Goal: Task Accomplishment & Management: Complete application form

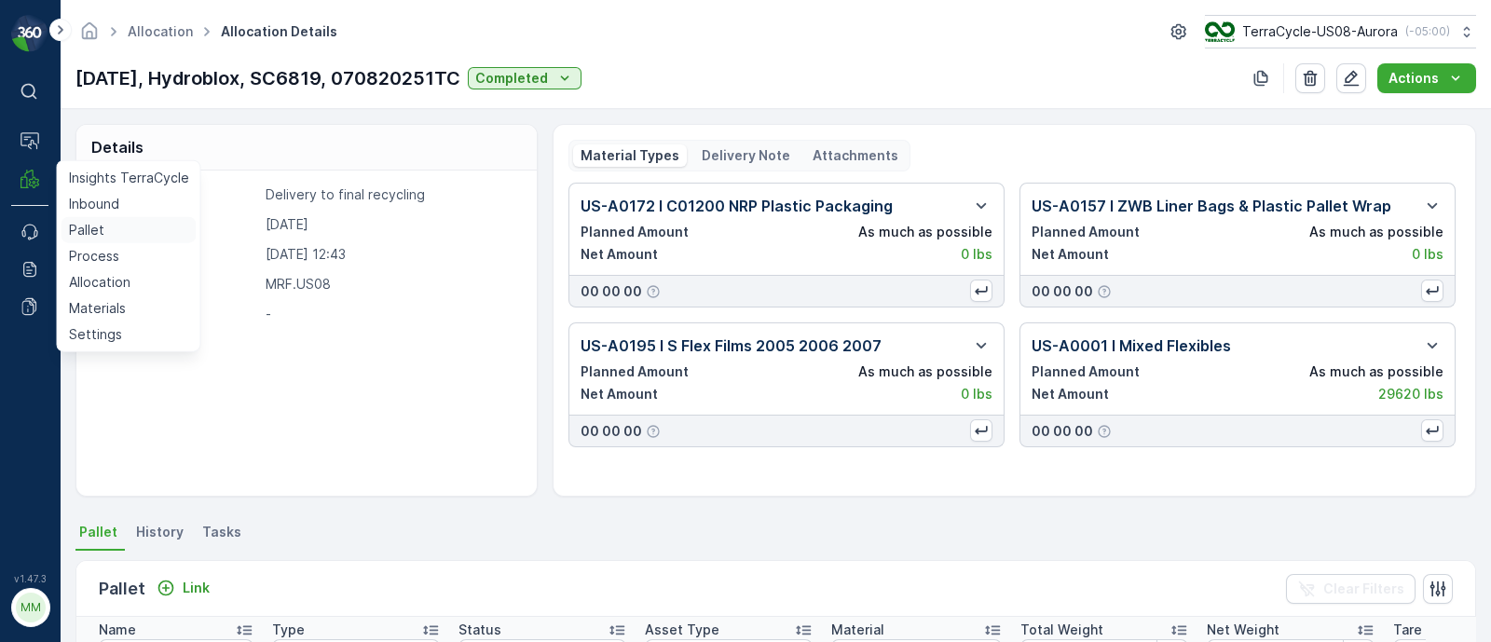
click at [90, 237] on p "Pallet" at bounding box center [86, 230] width 35 height 19
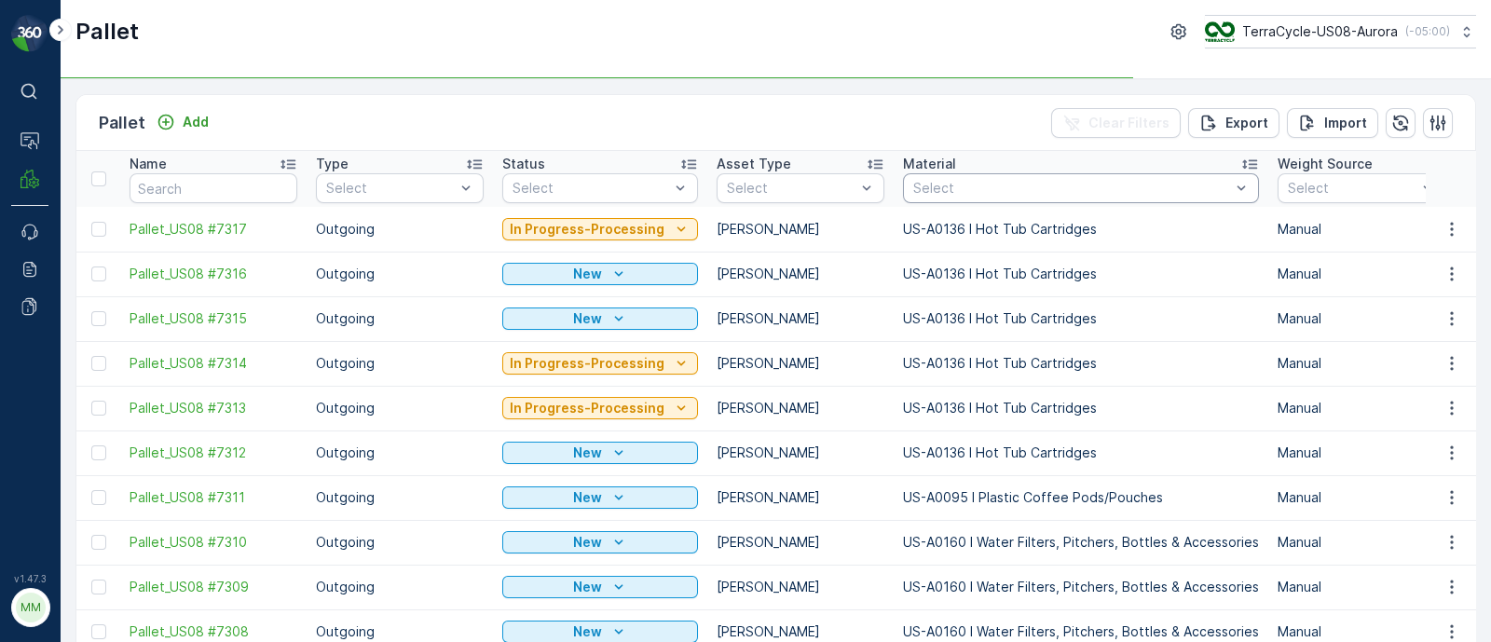
click at [976, 184] on div at bounding box center [1071, 188] width 320 height 15
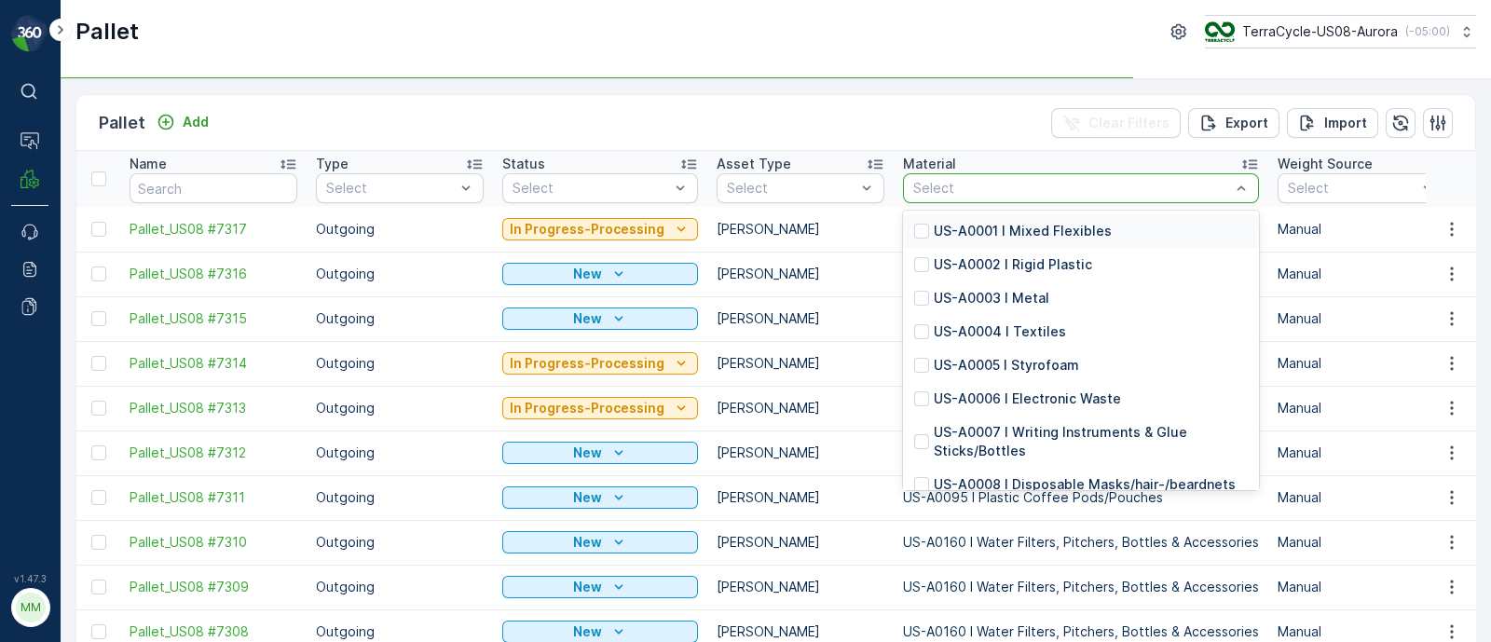
paste input "PI0457"
type input "PI0457"
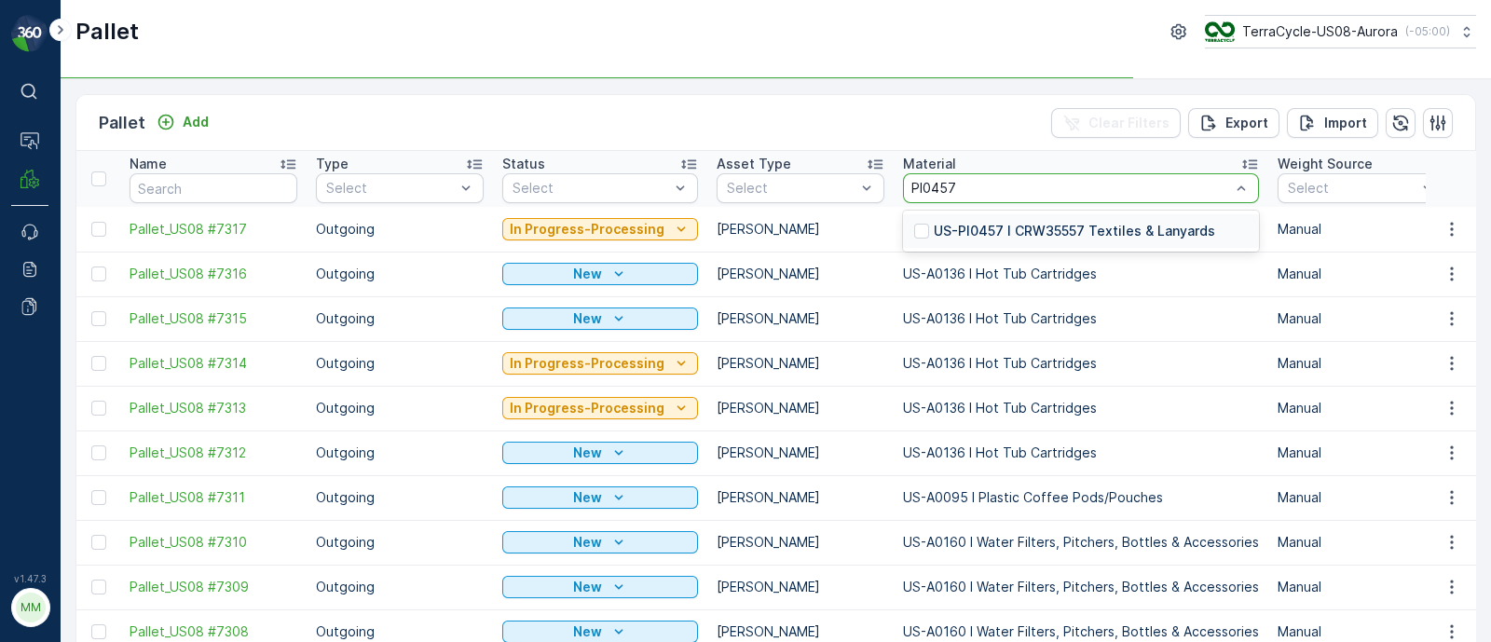
click at [983, 225] on p "US-PI0457 I CRW35557 Textiles & Lanyards" at bounding box center [1073, 231] width 281 height 19
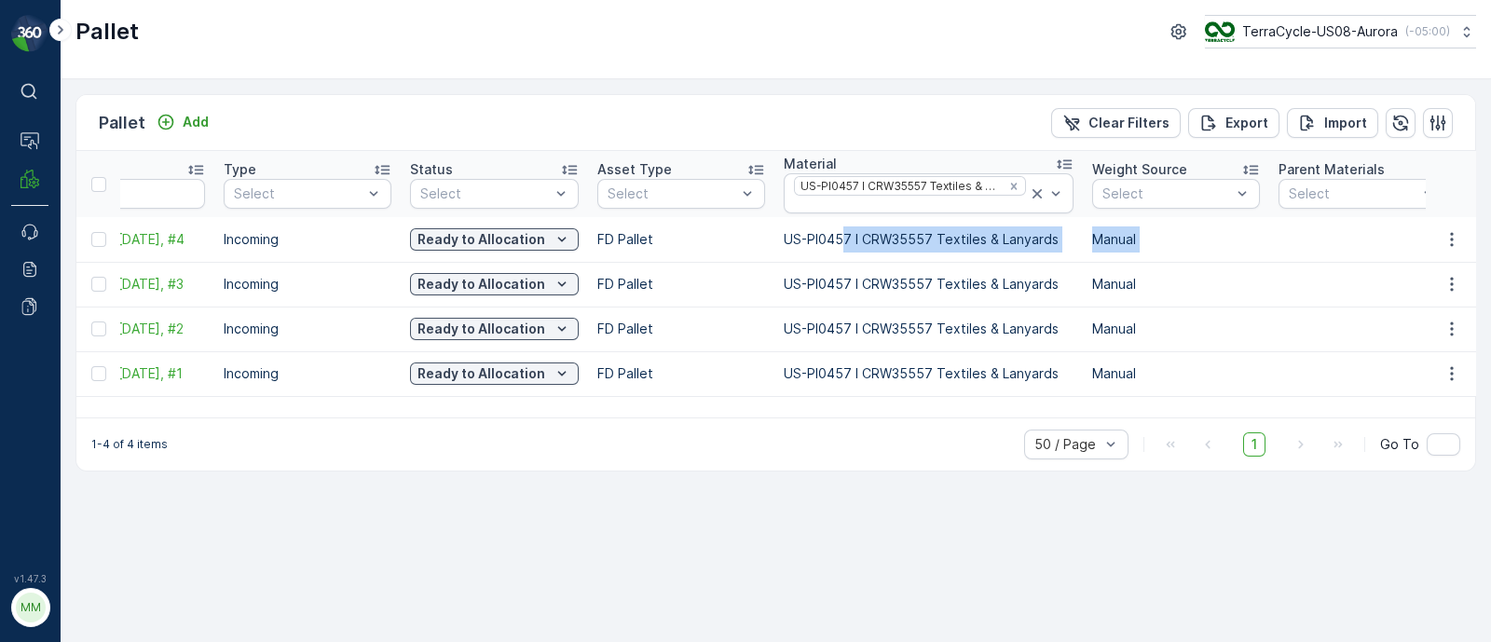
scroll to position [0, 289]
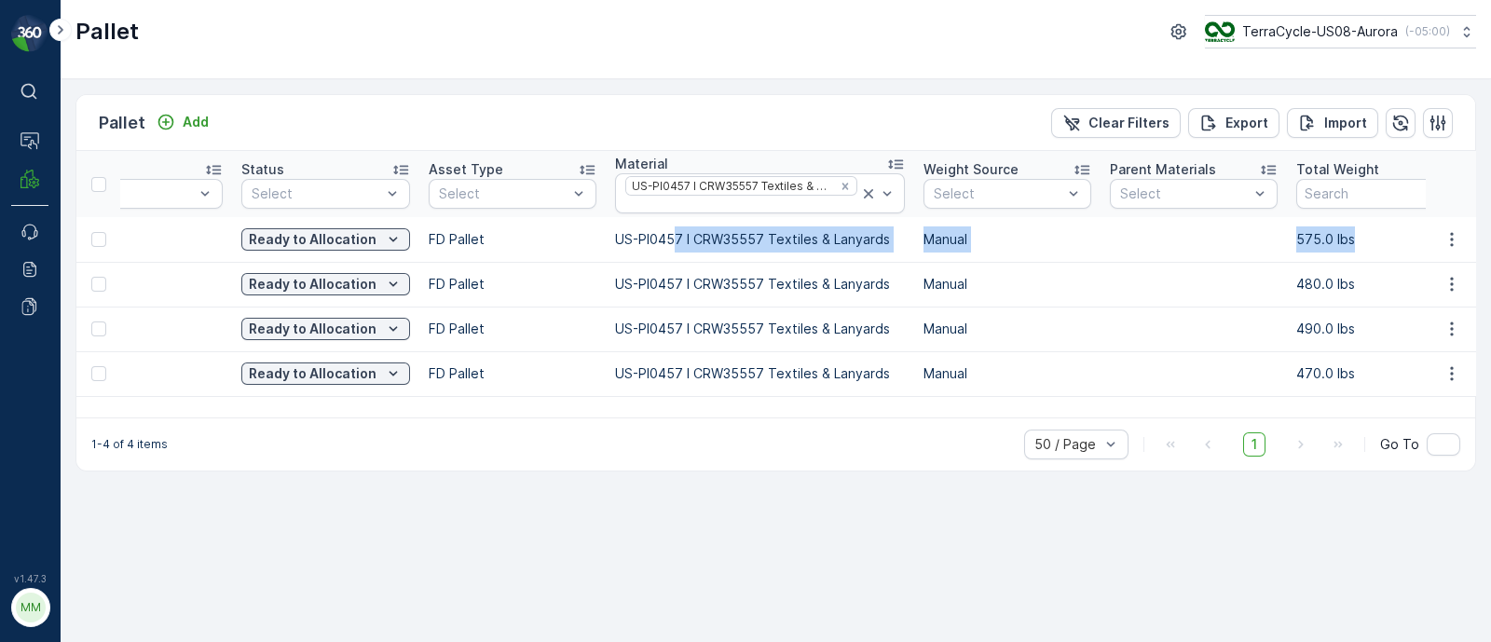
drag, startPoint x: 936, startPoint y: 240, endPoint x: 1477, endPoint y: 244, distance: 540.3
click at [1477, 244] on div "Pallet Add Clear Filters Export Import Name Type Select Status Select Asset Typ…" at bounding box center [776, 360] width 1430 height 563
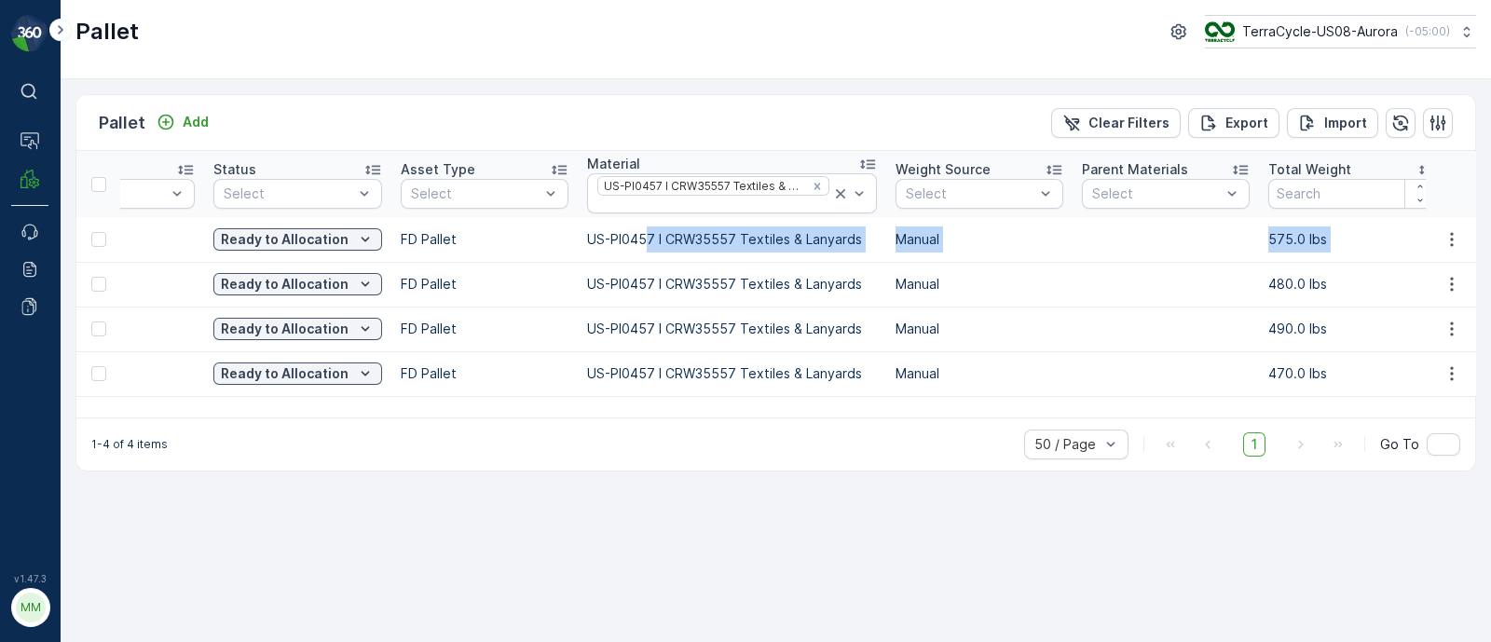
drag, startPoint x: 1376, startPoint y: 253, endPoint x: 1363, endPoint y: 254, distance: 13.1
click at [1374, 253] on td "575.0 lbs" at bounding box center [1352, 239] width 186 height 45
click at [1216, 231] on td at bounding box center [1165, 239] width 186 height 45
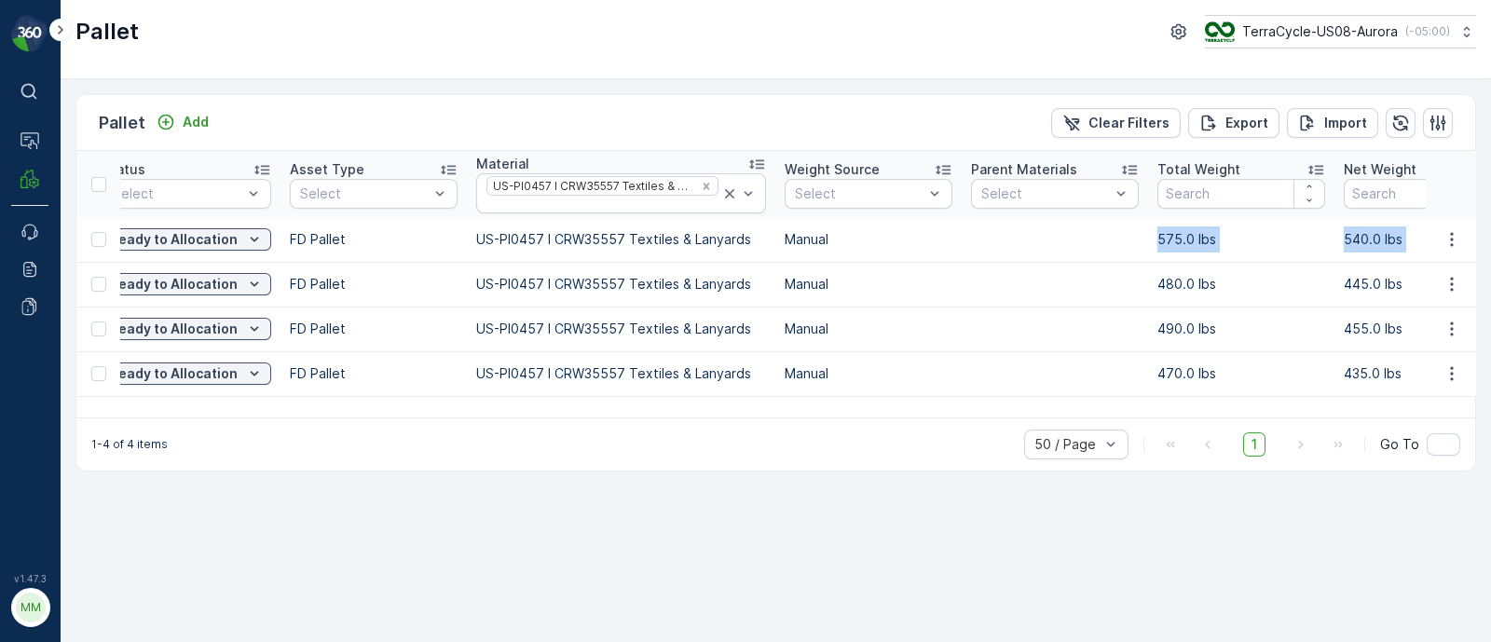
scroll to position [0, 494]
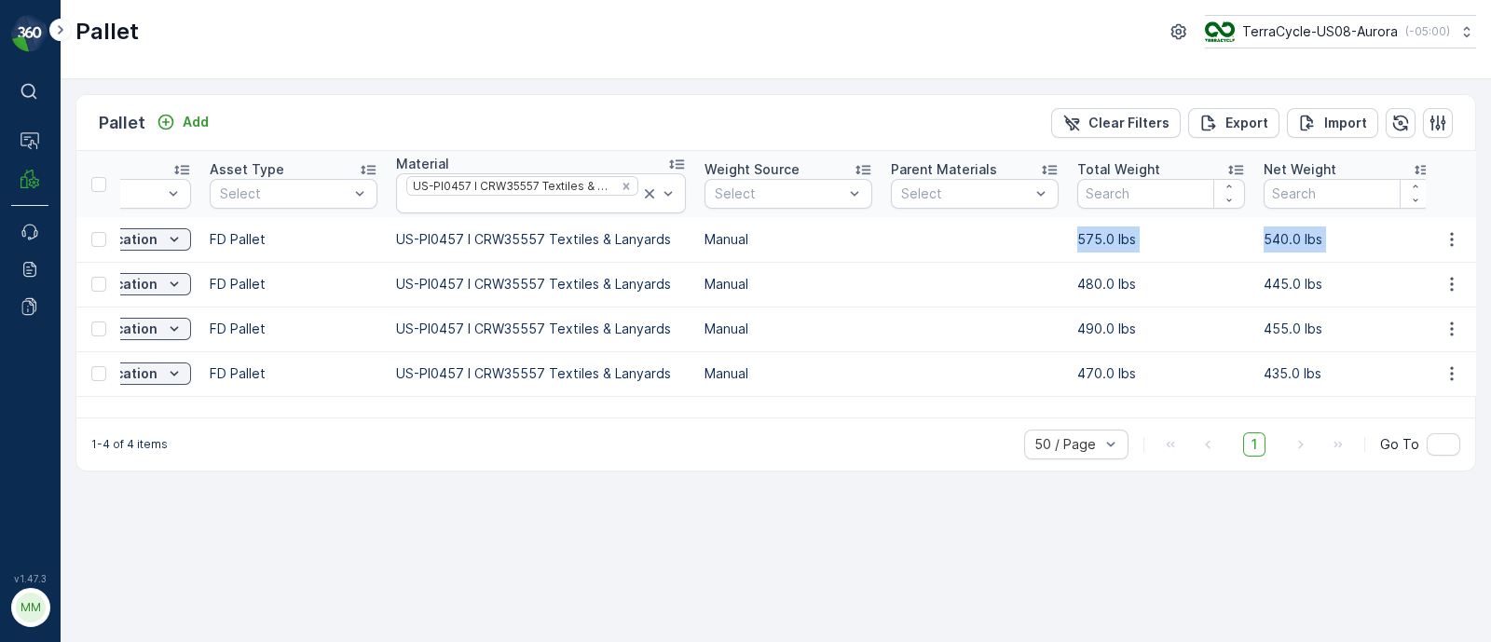
drag, startPoint x: 1246, startPoint y: 232, endPoint x: 1467, endPoint y: 225, distance: 220.9
click at [1467, 225] on tr "FD, SC5619, 04/17/25, #4 Incoming Ready to Allocation FD Pallet US-PI0457 I CRW…" at bounding box center [1482, 239] width 3772 height 45
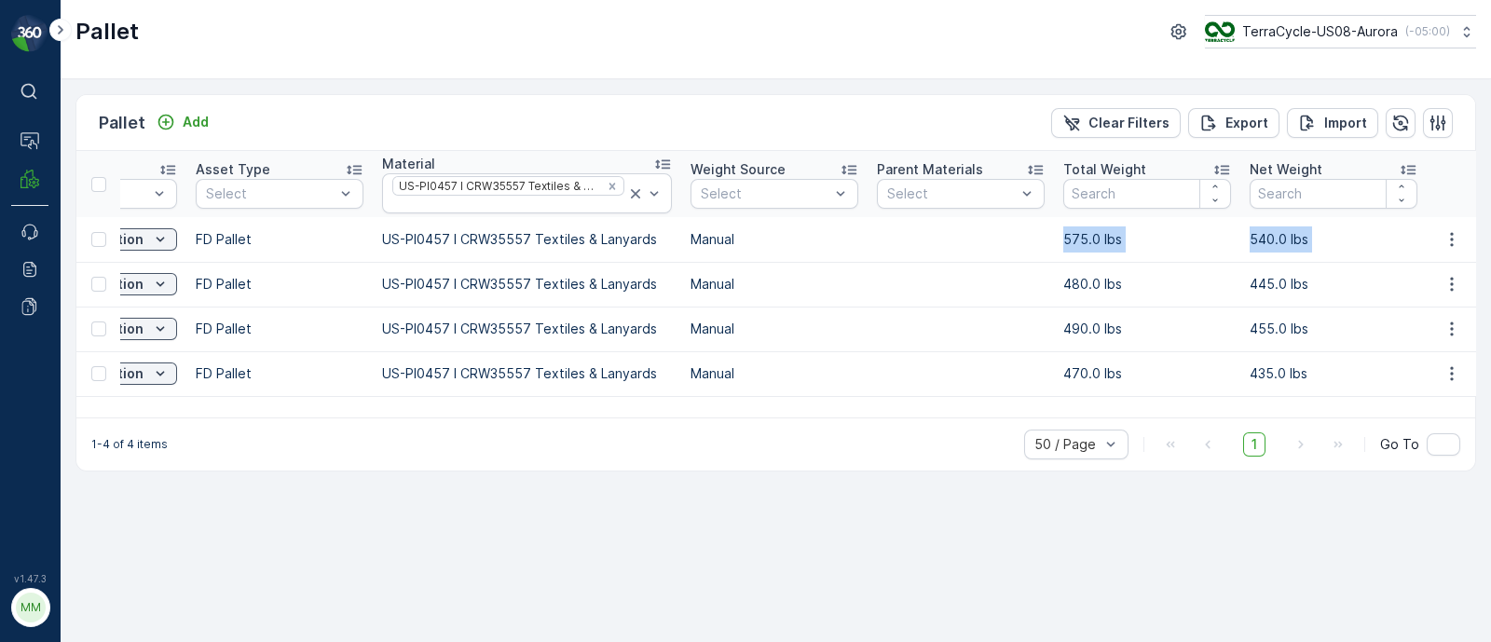
click at [1467, 225] on td at bounding box center [1450, 239] width 50 height 45
drag, startPoint x: 1299, startPoint y: 226, endPoint x: 1281, endPoint y: 227, distance: 17.7
click at [1296, 226] on td "540.0 lbs" at bounding box center [1333, 239] width 186 height 45
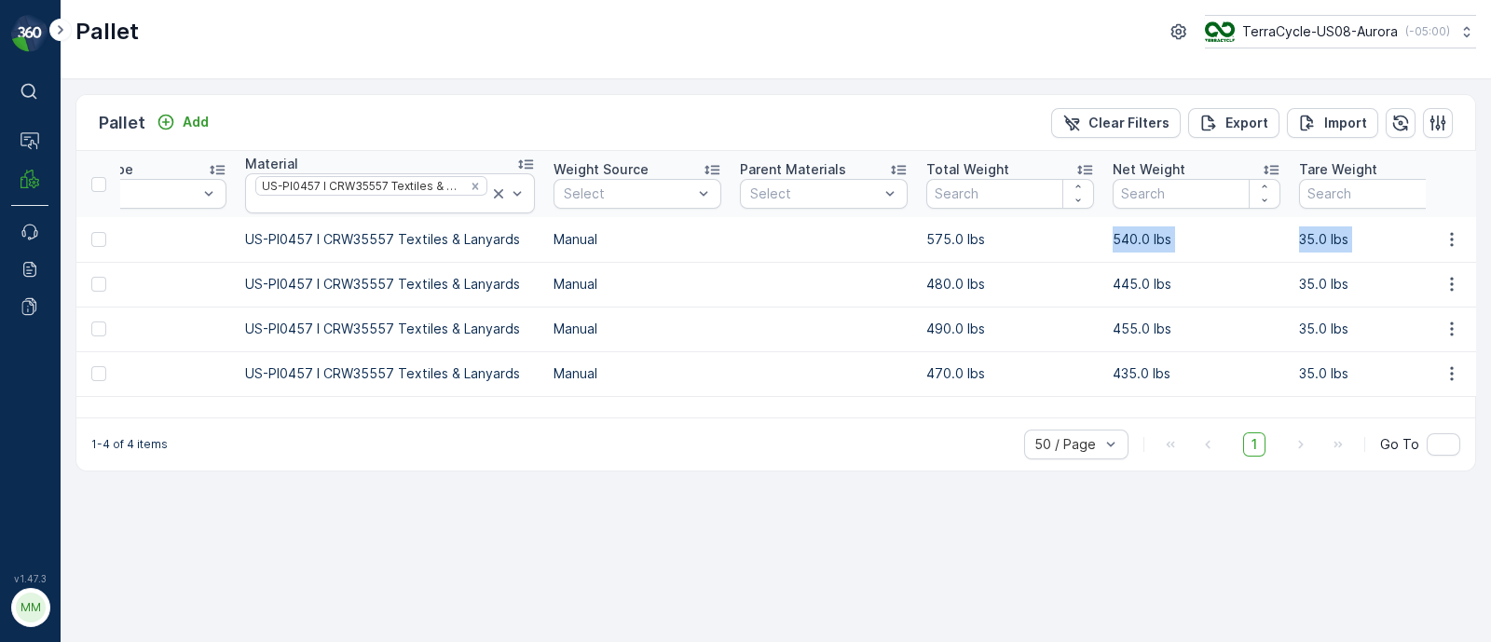
drag, startPoint x: 1180, startPoint y: 227, endPoint x: 1473, endPoint y: 237, distance: 292.7
click at [1473, 237] on tr "FD, SC5619, 04/17/25, #4 Incoming Ready to Allocation FD Pallet US-PI0457 I CRW…" at bounding box center [1332, 239] width 3772 height 45
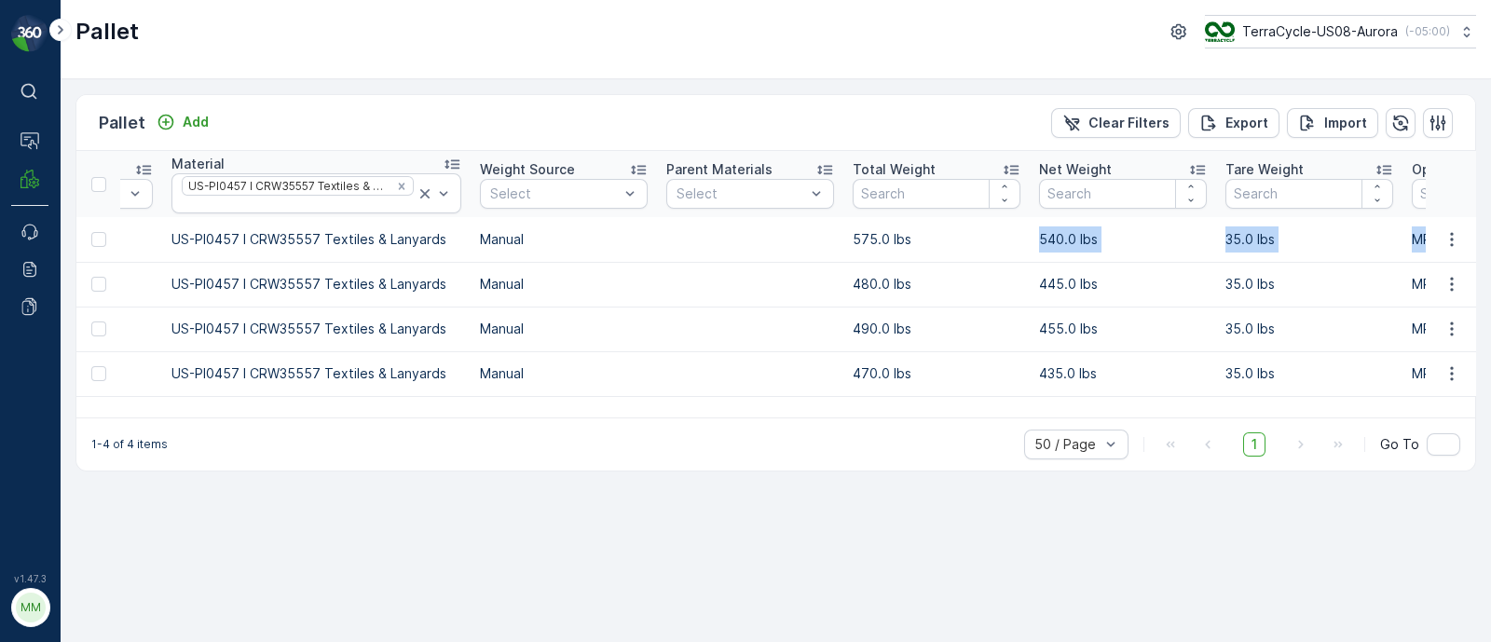
click at [1258, 245] on td "35.0 lbs" at bounding box center [1309, 239] width 186 height 45
click at [1247, 244] on td "35.0 lbs" at bounding box center [1309, 239] width 186 height 45
click at [1246, 244] on td "35.0 lbs" at bounding box center [1309, 239] width 186 height 45
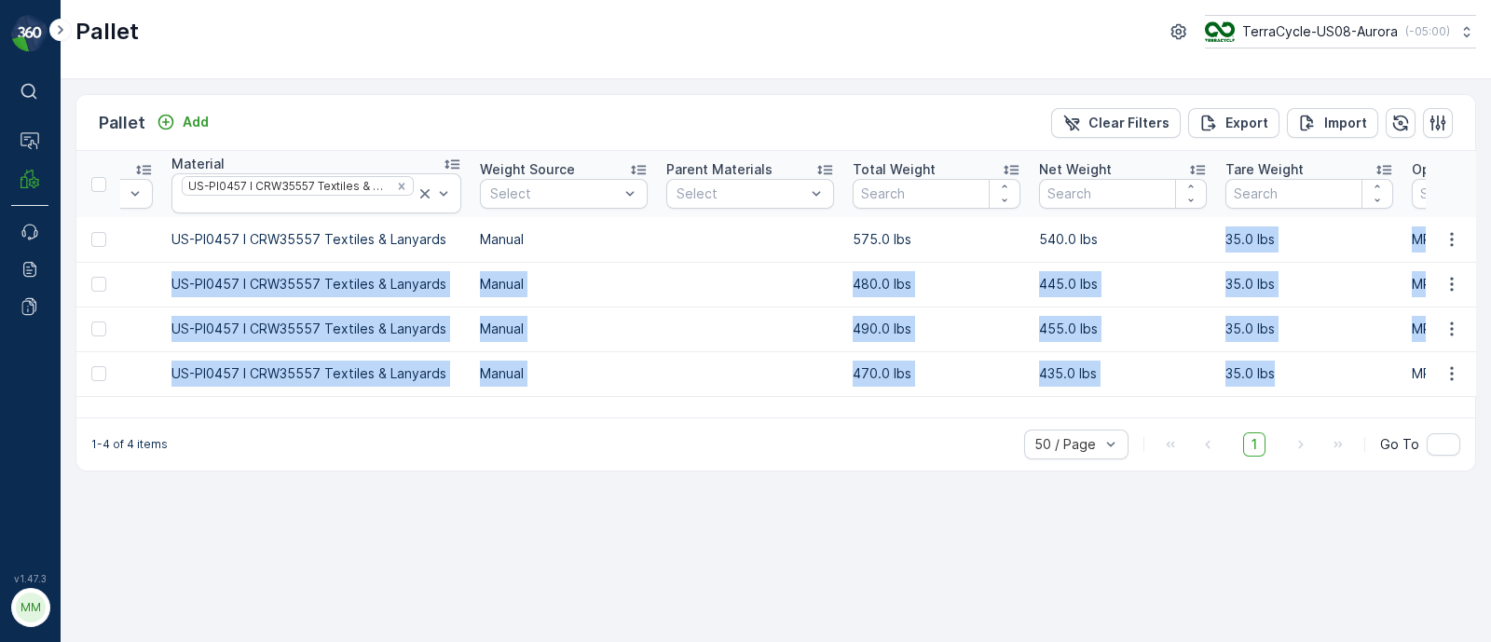
drag, startPoint x: 1203, startPoint y: 238, endPoint x: 1273, endPoint y: 369, distance: 149.2
click at [1273, 369] on tbody "FD, SC5619, 04/17/25, #4 Incoming Ready to Allocation FD Pallet US-PI0457 I CRW…" at bounding box center [1258, 306] width 3772 height 179
click at [1273, 369] on td "35.0 lbs" at bounding box center [1309, 373] width 186 height 45
drag, startPoint x: 1290, startPoint y: 367, endPoint x: 1215, endPoint y: 224, distance: 162.1
click at [1215, 224] on tbody "FD, SC5619, 04/17/25, #4 Incoming Ready to Allocation FD Pallet US-PI0457 I CRW…" at bounding box center [1258, 306] width 3772 height 179
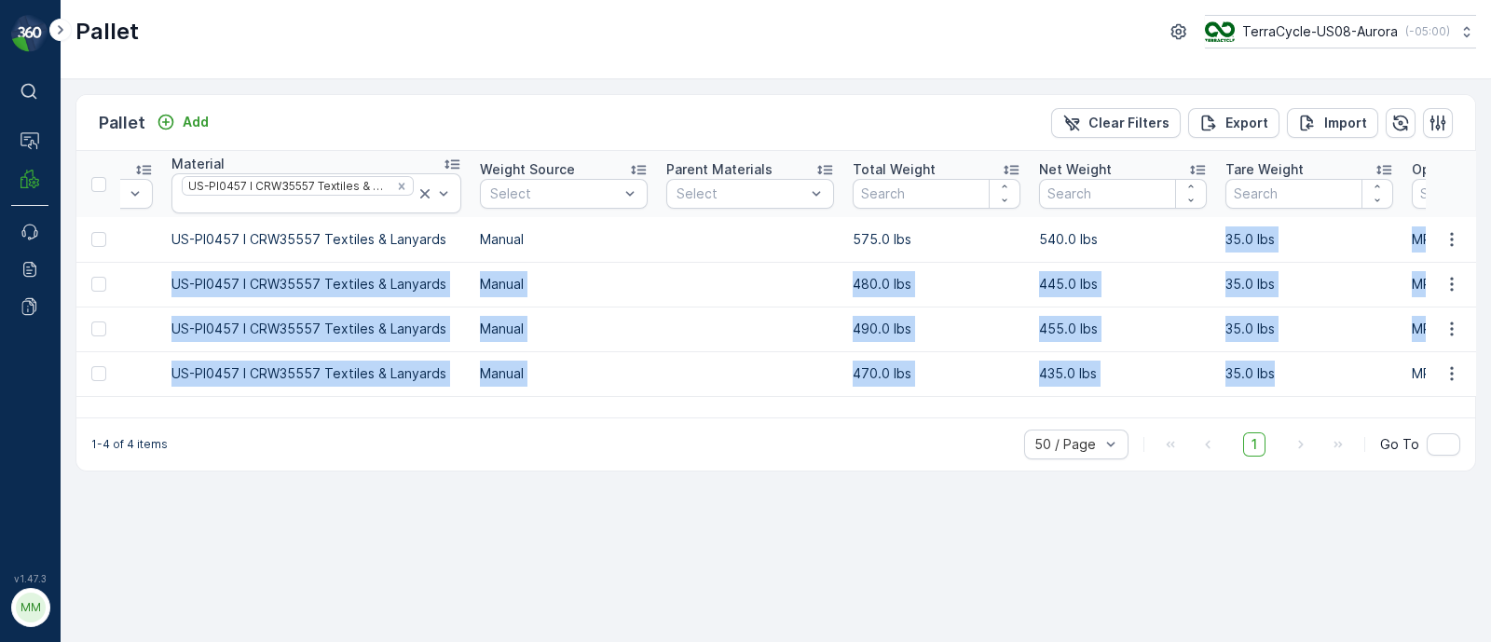
click at [1231, 286] on td "35.0 lbs" at bounding box center [1309, 284] width 186 height 45
click at [1239, 339] on td "35.0 lbs" at bounding box center [1309, 328] width 186 height 45
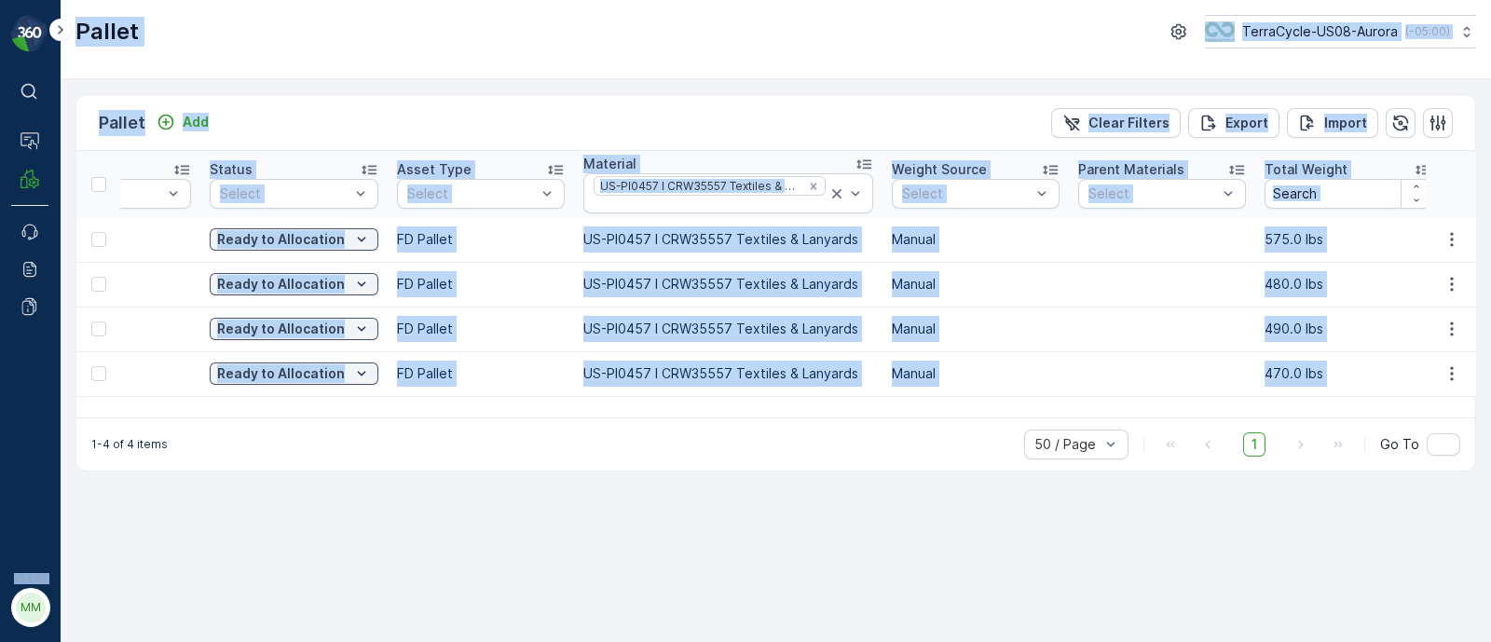
scroll to position [0, 0]
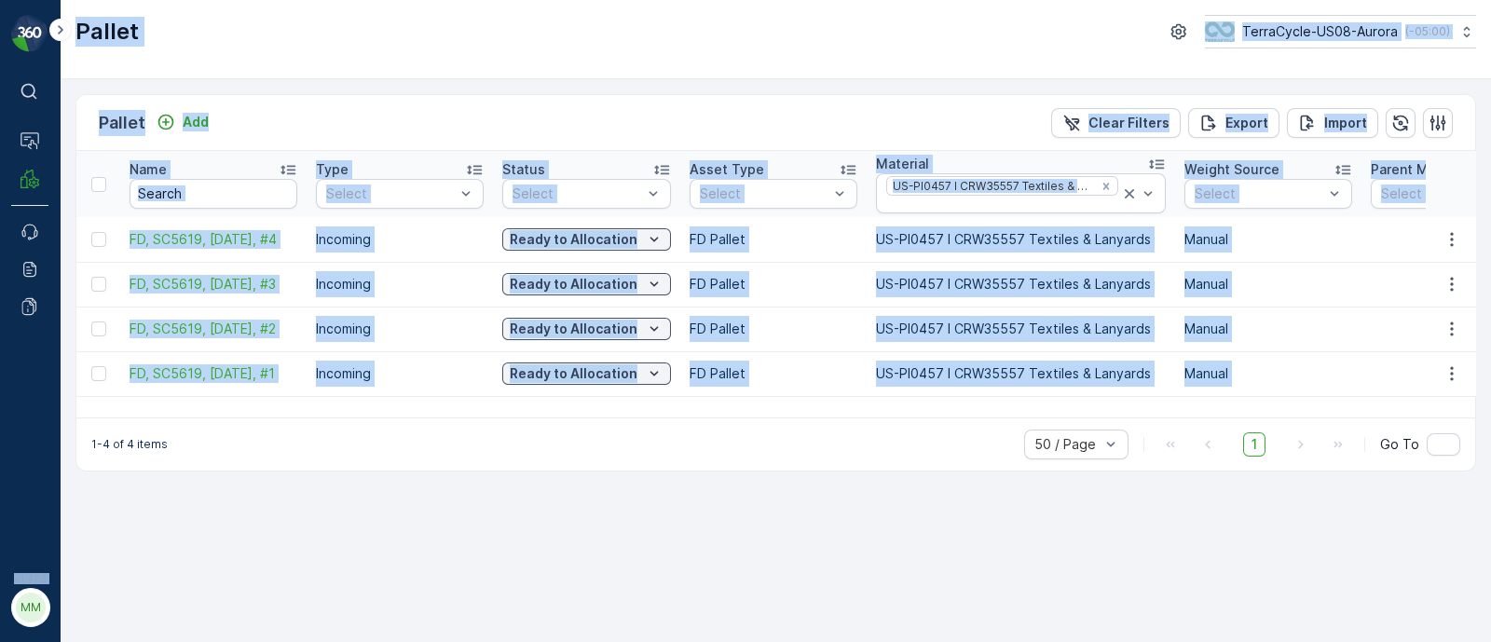
drag, startPoint x: 1273, startPoint y: 374, endPoint x: 0, endPoint y: 319, distance: 1273.7
click at [0, 319] on div "⌘B Operations MRF Events Reports Documents v 1.47.3 MM MRF.US08 Pallet TerraCyc…" at bounding box center [745, 321] width 1491 height 642
click at [387, 286] on td "Incoming" at bounding box center [399, 284] width 186 height 45
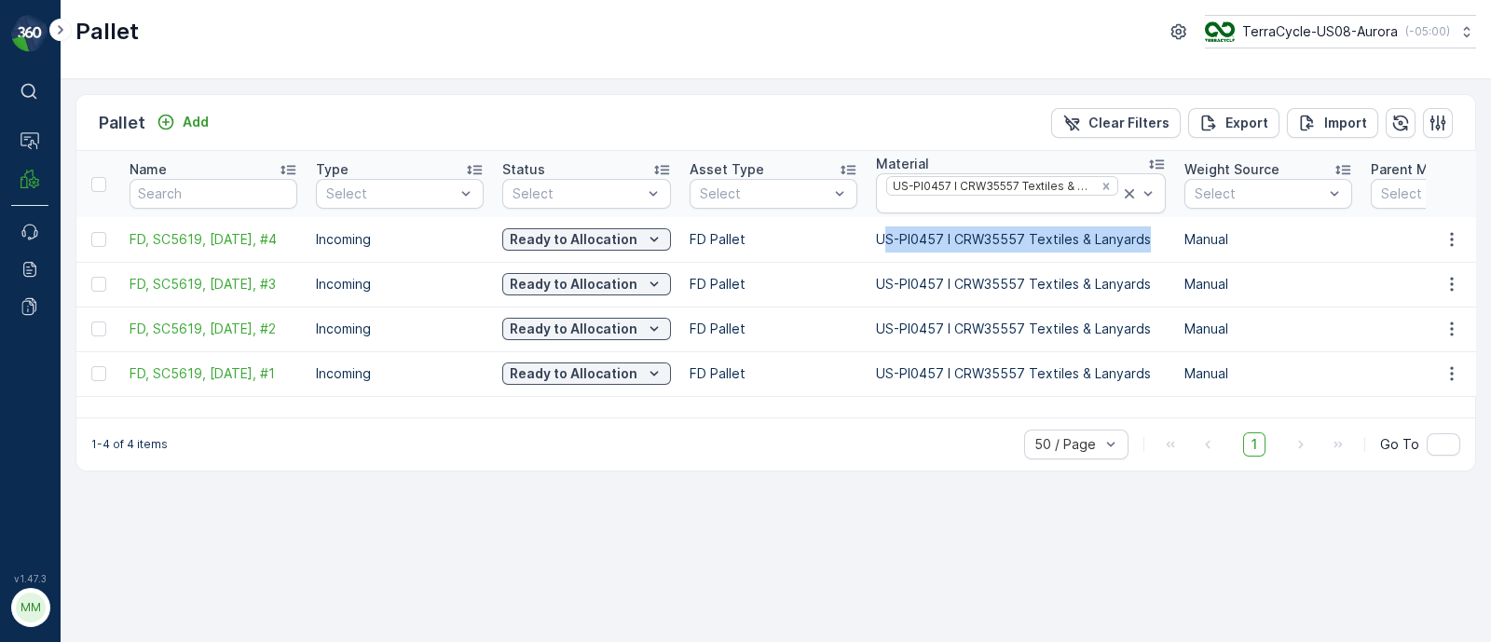
drag, startPoint x: 885, startPoint y: 228, endPoint x: 1150, endPoint y: 244, distance: 266.0
click at [1150, 244] on td "US-PI0457 I CRW35557 Textiles & Lanyards" at bounding box center [1020, 239] width 308 height 45
click at [995, 203] on div at bounding box center [1002, 204] width 236 height 15
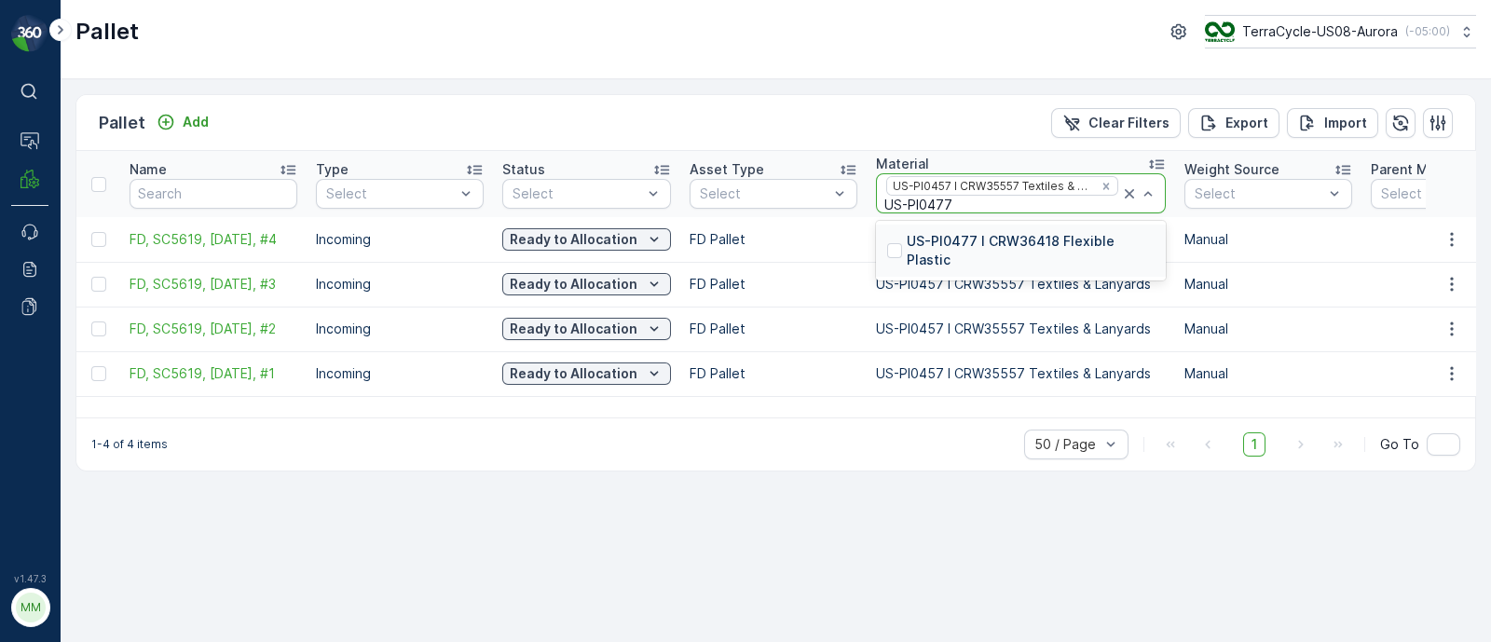
click at [976, 242] on p "US-PI0477 I CRW36418 Flexible Plastic" at bounding box center [1030, 250] width 248 height 37
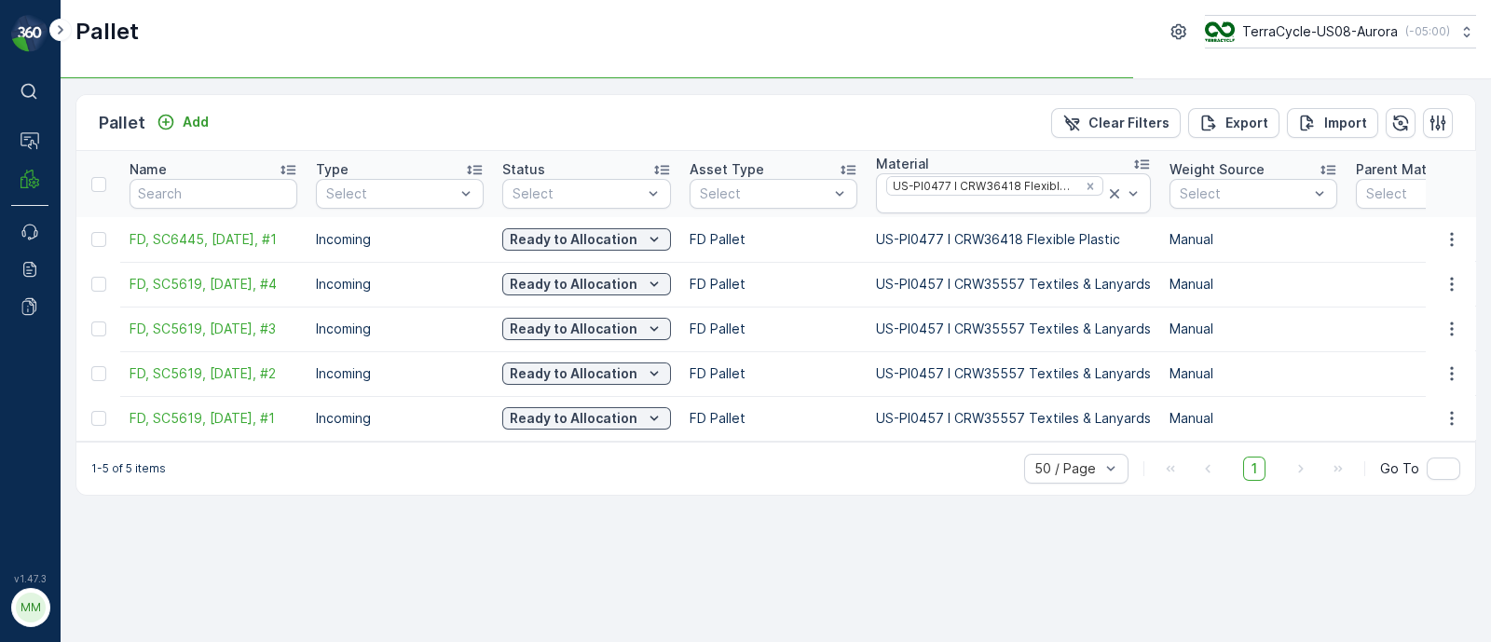
click at [1097, 179] on div "US-PI0477 I CRW36418 Flexible Plastic" at bounding box center [994, 193] width 221 height 38
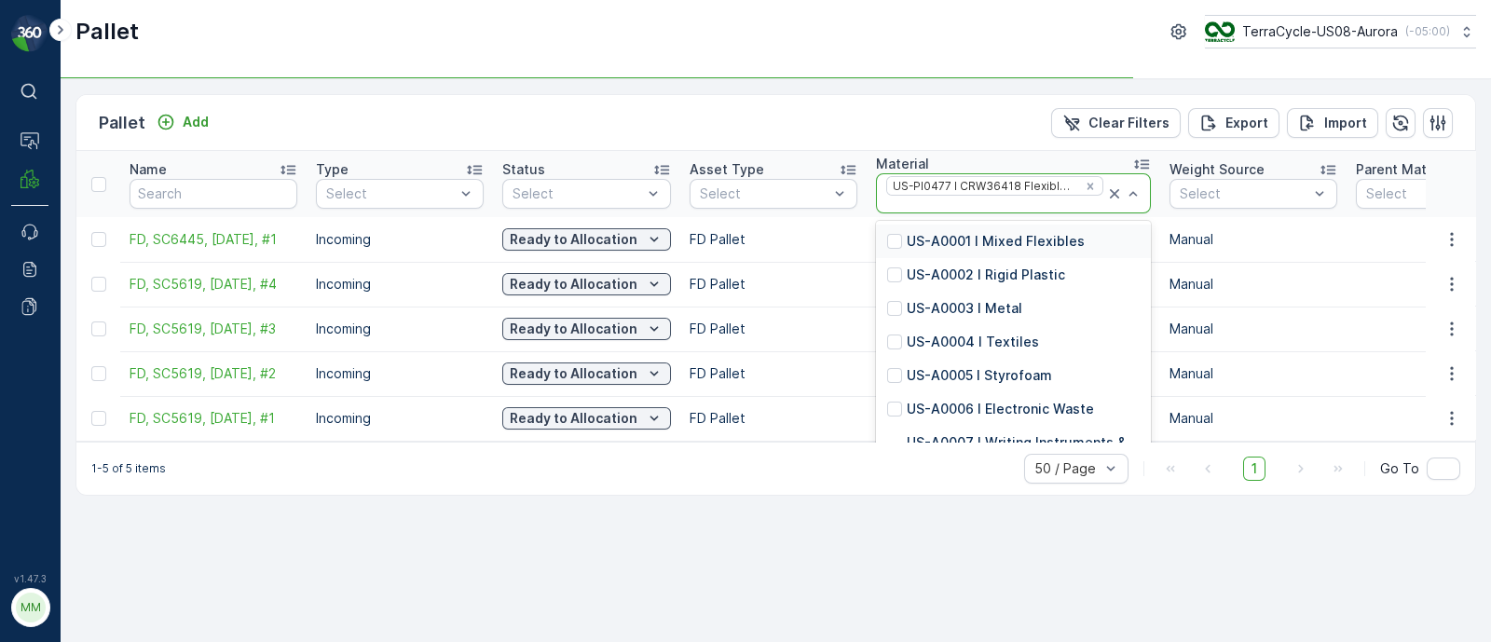
click at [980, 138] on div "Pallet Add Clear Filters Export Import" at bounding box center [775, 123] width 1398 height 56
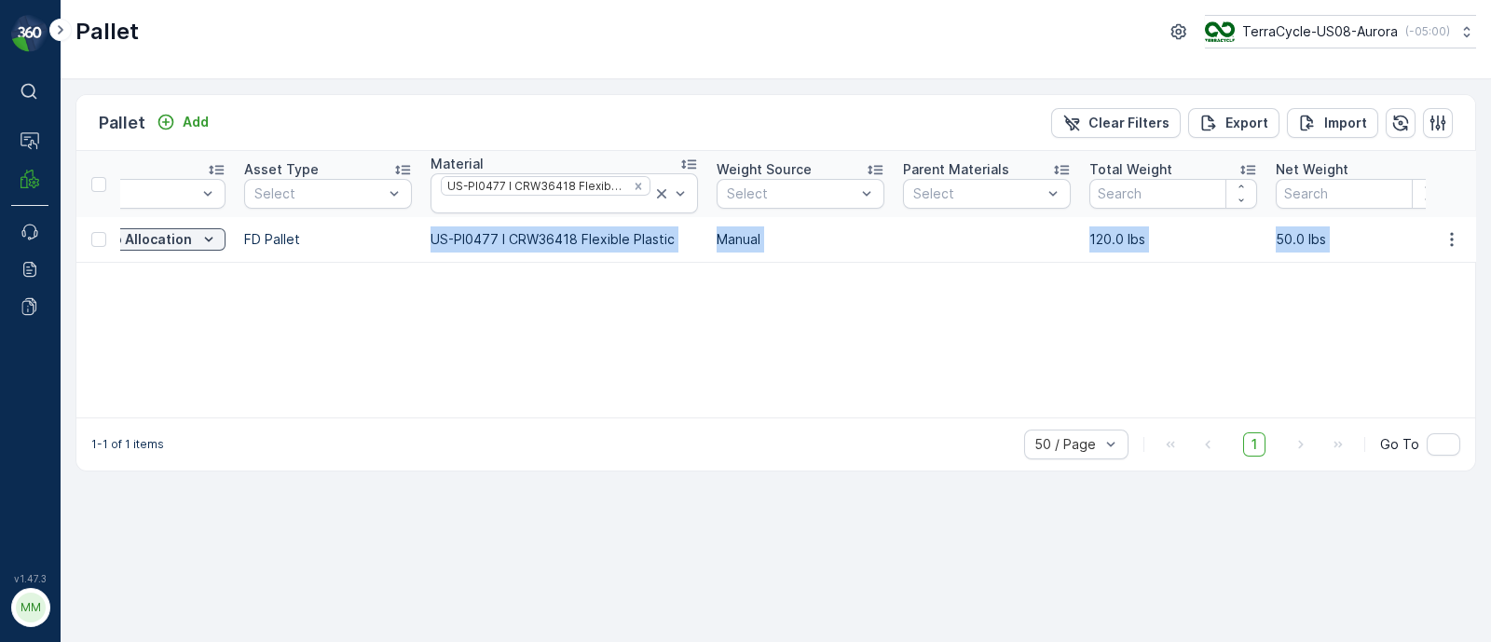
scroll to position [0, 1197]
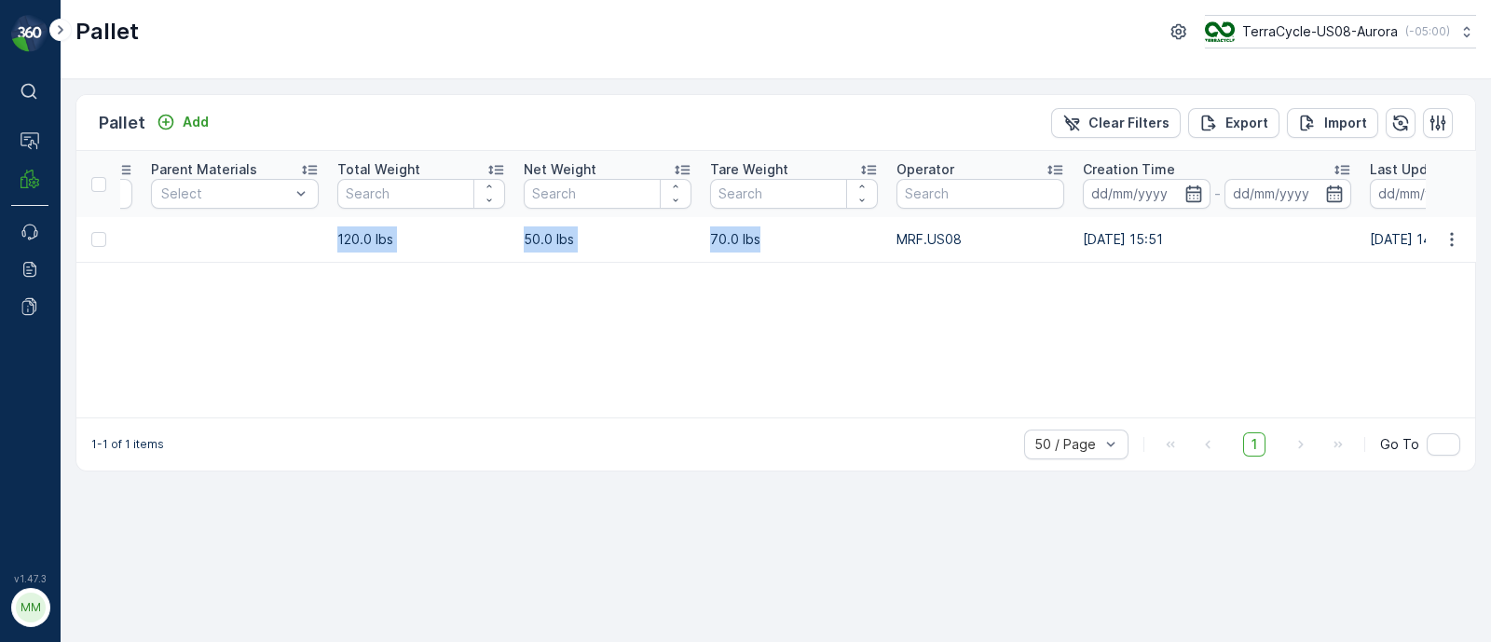
drag, startPoint x: 863, startPoint y: 238, endPoint x: 766, endPoint y: 220, distance: 98.7
click at [766, 220] on tr "FD, SC6445, 06/20/25, #1 Incoming Ready to Allocation FD Pallet US-PI0477 I CRW…" at bounding box center [754, 239] width 3750 height 45
click at [762, 238] on td "70.0 lbs" at bounding box center [794, 239] width 186 height 45
click at [730, 247] on td "70.0 lbs" at bounding box center [794, 239] width 186 height 45
drag, startPoint x: 689, startPoint y: 238, endPoint x: 795, endPoint y: 233, distance: 105.4
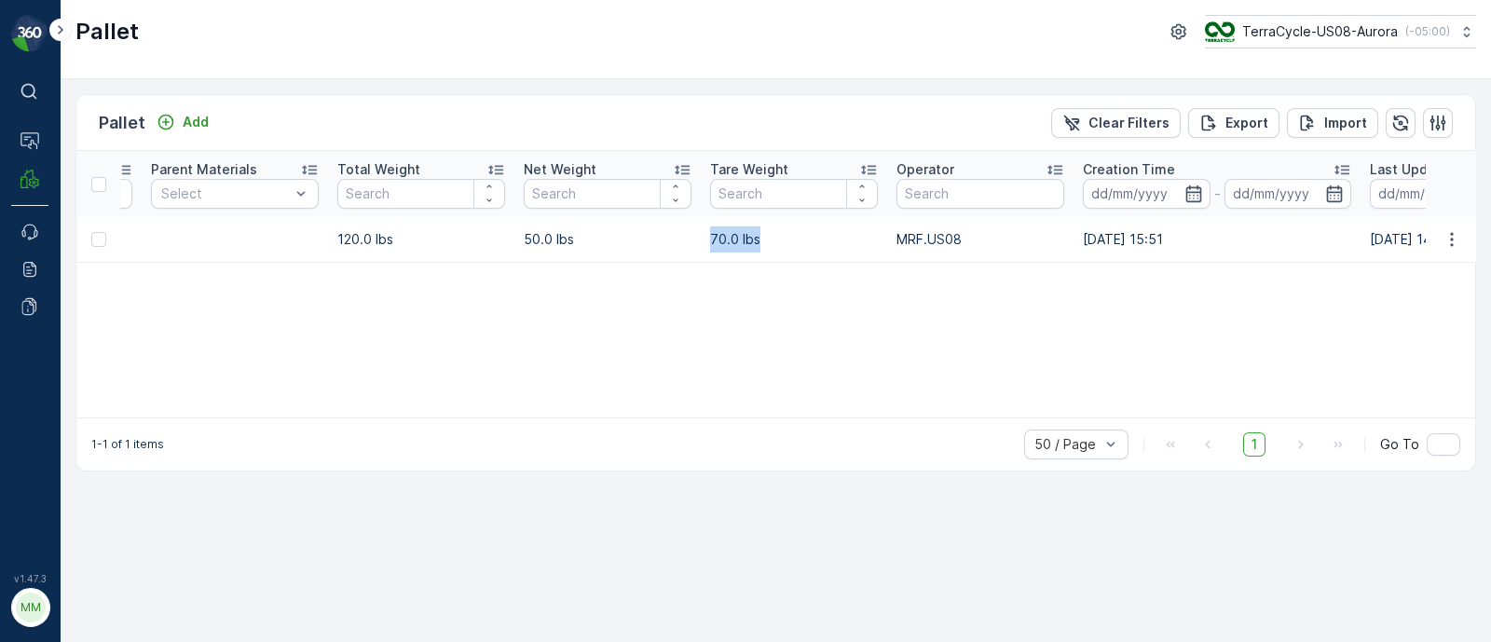
click at [795, 233] on tr "FD, SC6445, 06/20/25, #1 Incoming Ready to Allocation FD Pallet US-PI0477 I CRW…" at bounding box center [754, 239] width 3750 height 45
click at [726, 265] on div "Name Type Select Status Select Asset Type Select Material US-PI0477 I CRW36418 …" at bounding box center [775, 284] width 1398 height 266
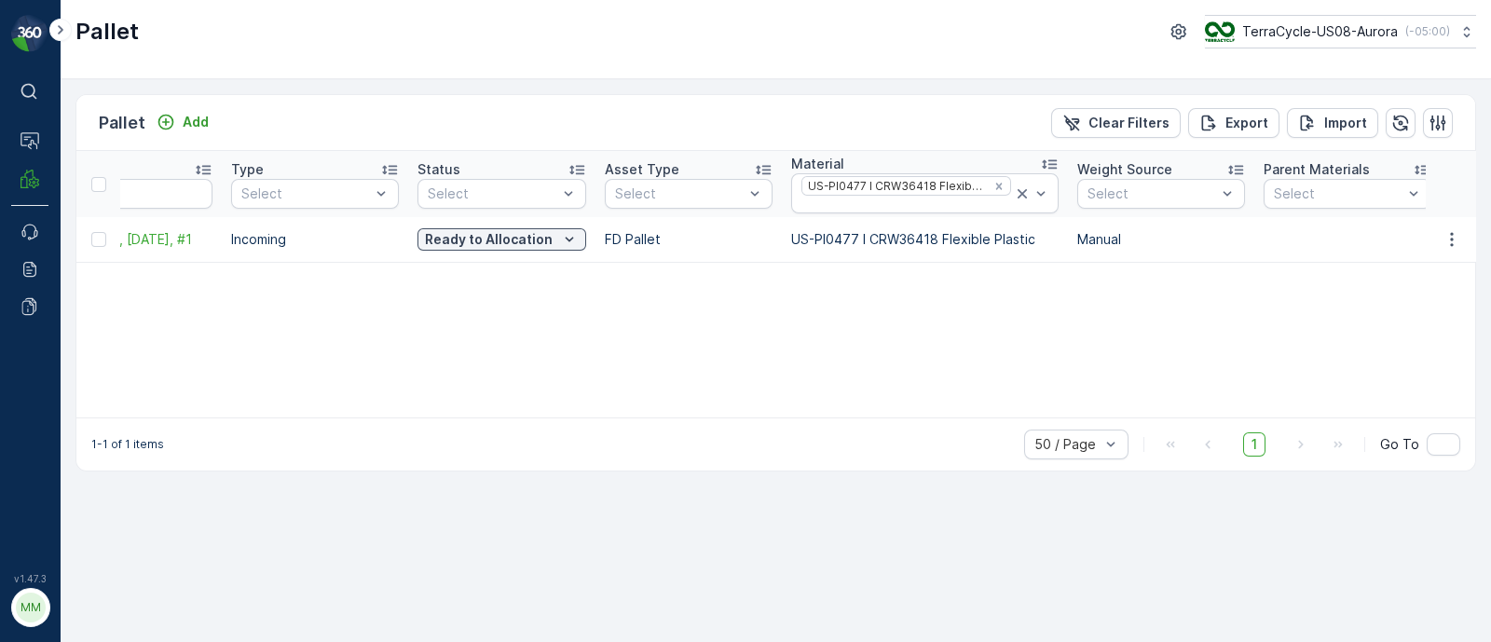
scroll to position [0, 0]
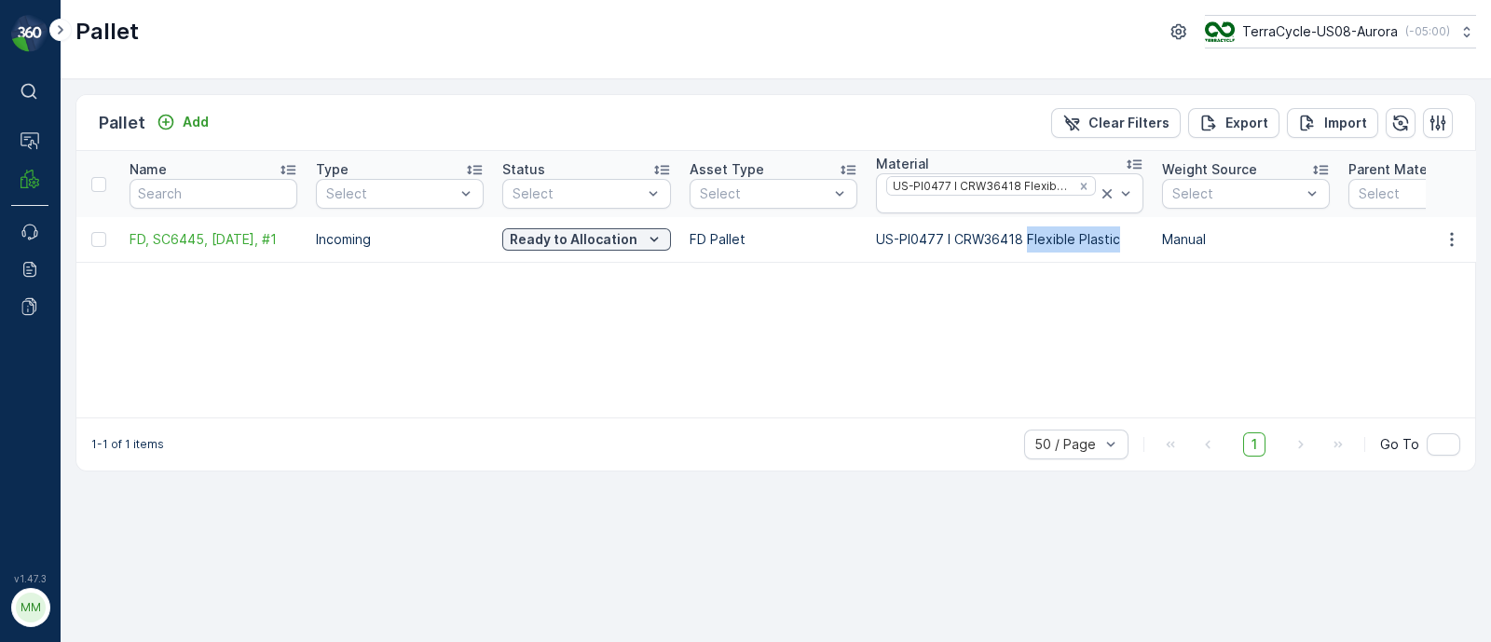
drag, startPoint x: 1027, startPoint y: 236, endPoint x: 1124, endPoint y: 225, distance: 98.3
click at [1124, 225] on td "US-PI0477 I CRW36418 Flexible Plastic" at bounding box center [1009, 239] width 286 height 45
click at [1110, 238] on td "US-PI0477 I CRW36418 Flexible Plastic" at bounding box center [1009, 239] width 286 height 45
drag, startPoint x: 875, startPoint y: 230, endPoint x: 1137, endPoint y: 240, distance: 262.0
click at [1137, 240] on td "US-PI0477 I CRW36418 Flexible Plastic" at bounding box center [1009, 239] width 286 height 45
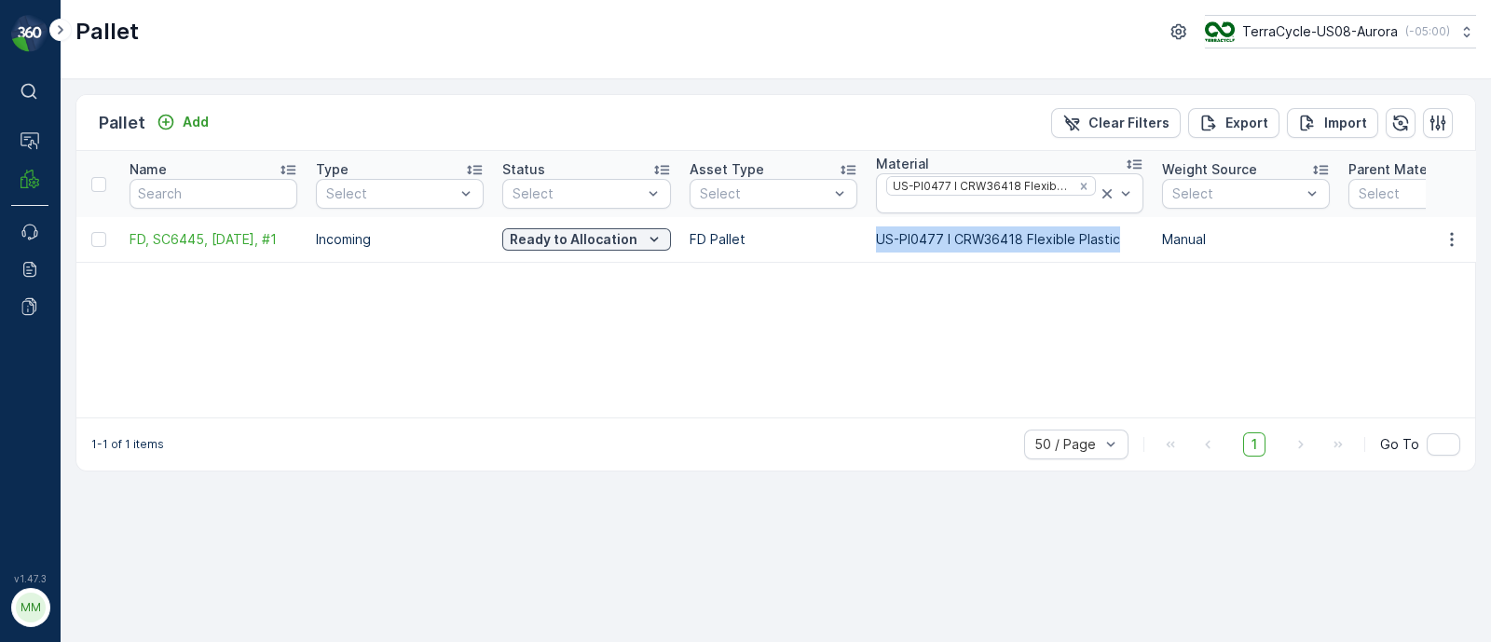
copy td "US-PI0477 I CRW36418 Flexible Plastic"
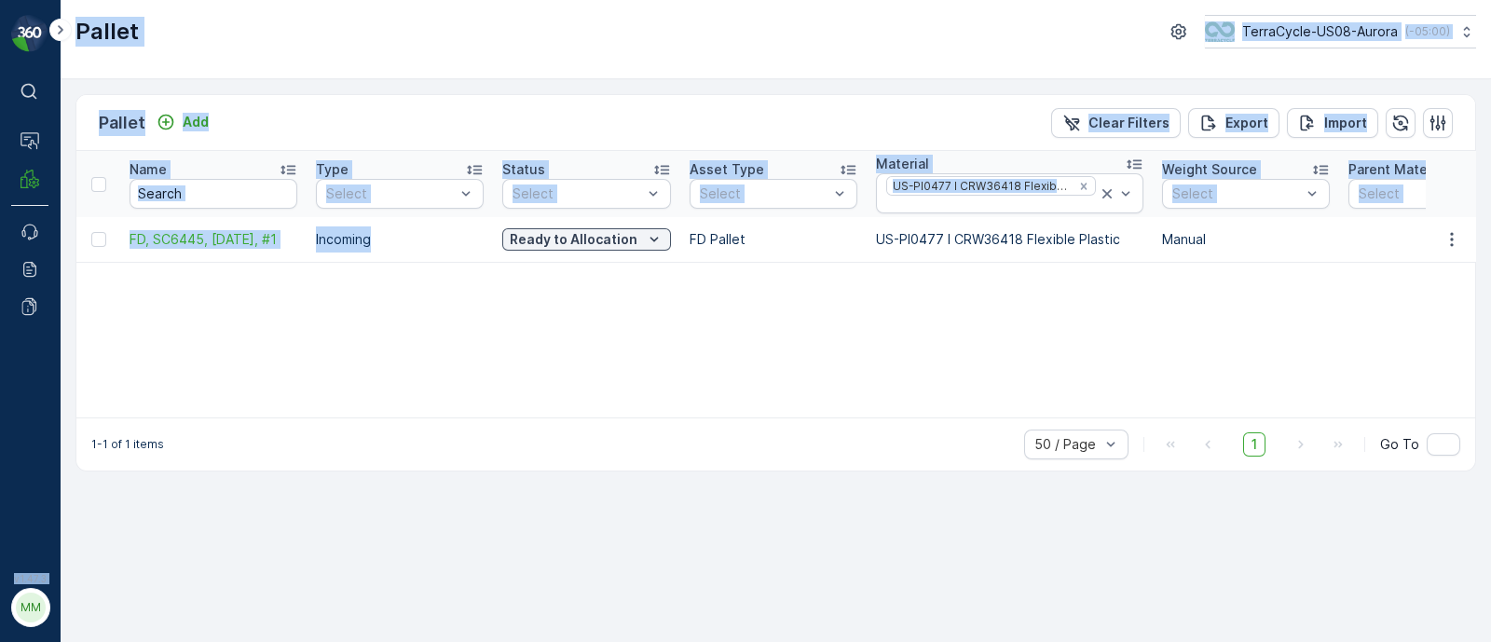
drag, startPoint x: 382, startPoint y: 239, endPoint x: 0, endPoint y: 238, distance: 381.9
click at [0, 238] on div "⌘B Operations MRF Events Reports Documents v 1.47.3 MM MRF.US08 Pallet TerraCyc…" at bounding box center [745, 321] width 1491 height 642
click at [214, 182] on input "text" at bounding box center [213, 194] width 168 height 30
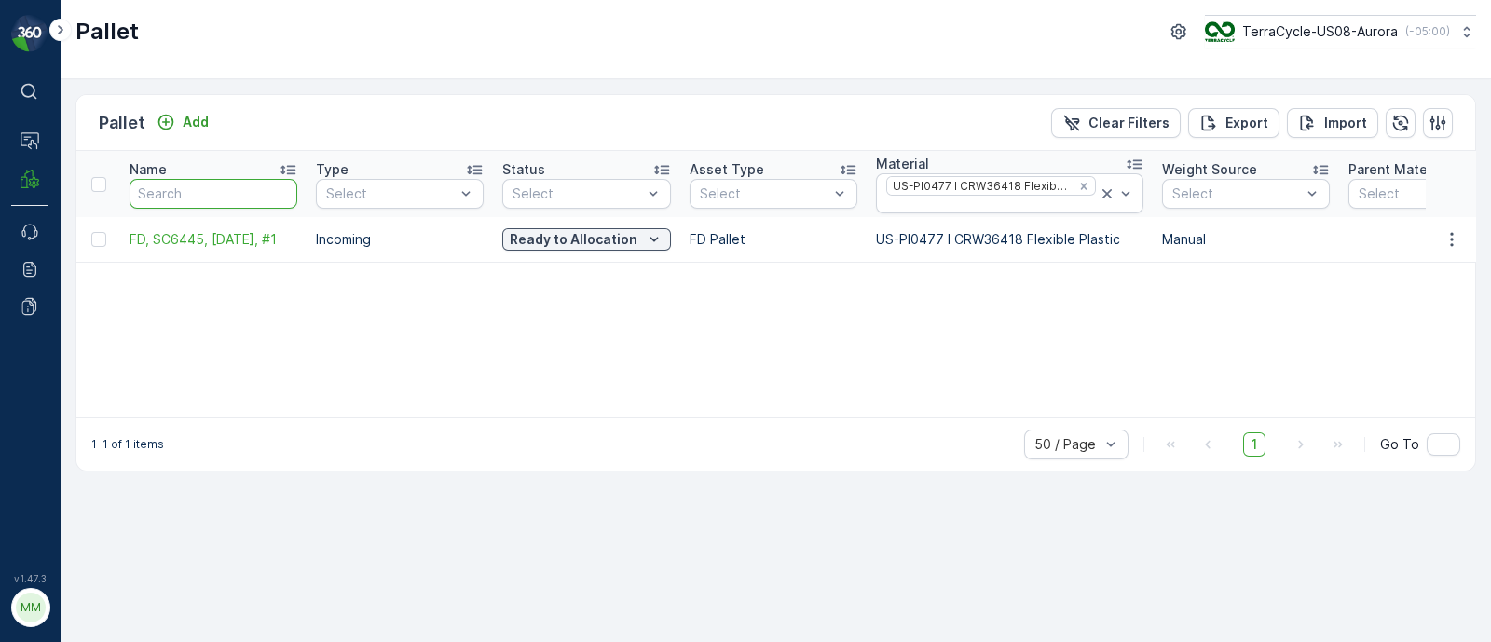
paste input "SC7007"
type input "SC7007"
click at [1077, 183] on icon "Remove US-PI0477 I CRW36418 Flexible Plastic" at bounding box center [1083, 186] width 13 height 13
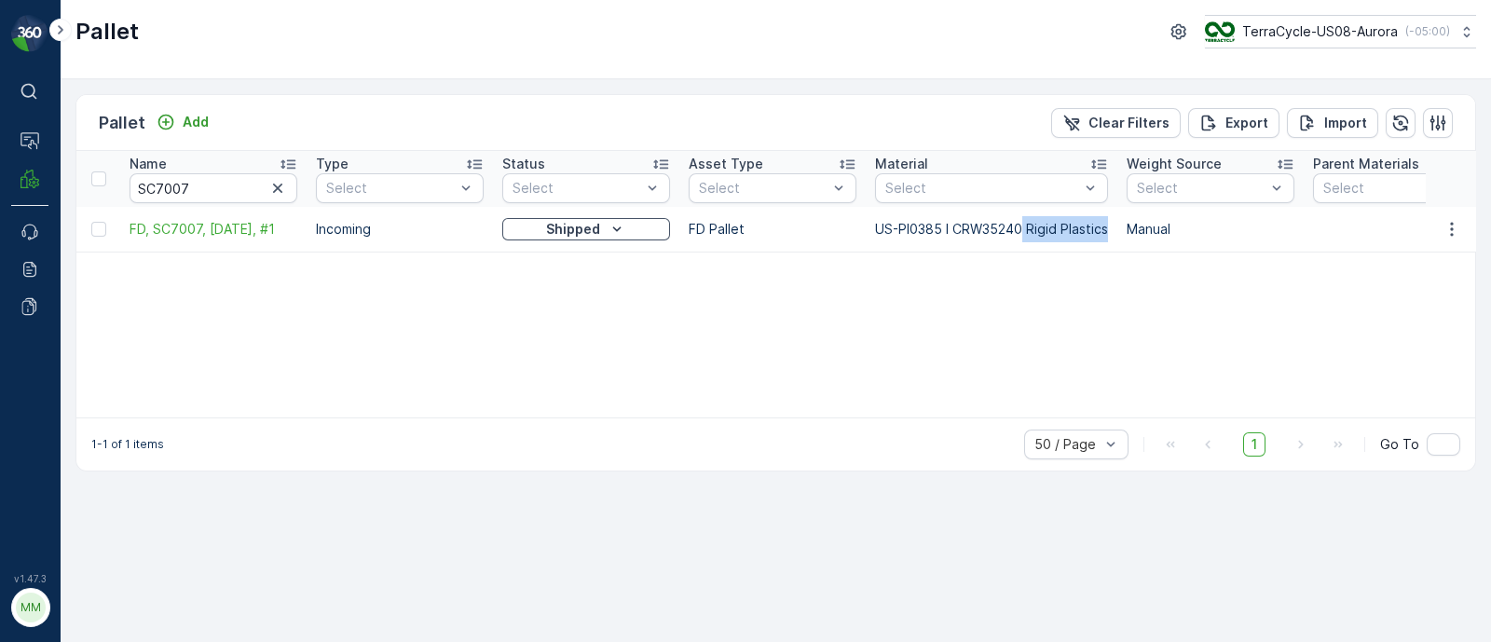
drag, startPoint x: 1033, startPoint y: 224, endPoint x: 1111, endPoint y: 235, distance: 79.0
click at [1111, 235] on td "US-PI0385 I CRW35240 Rigid Plastics" at bounding box center [991, 229] width 252 height 45
click at [1034, 266] on div "Name SC7007 Type Select Status Select Asset Type Select Material Select Weight …" at bounding box center [775, 284] width 1398 height 266
drag, startPoint x: 224, startPoint y: 178, endPoint x: 70, endPoint y: 192, distance: 154.3
click at [70, 192] on div "Pallet Add Clear Filters Export Import Name SC7007 Type Select Status Select As…" at bounding box center [776, 360] width 1430 height 563
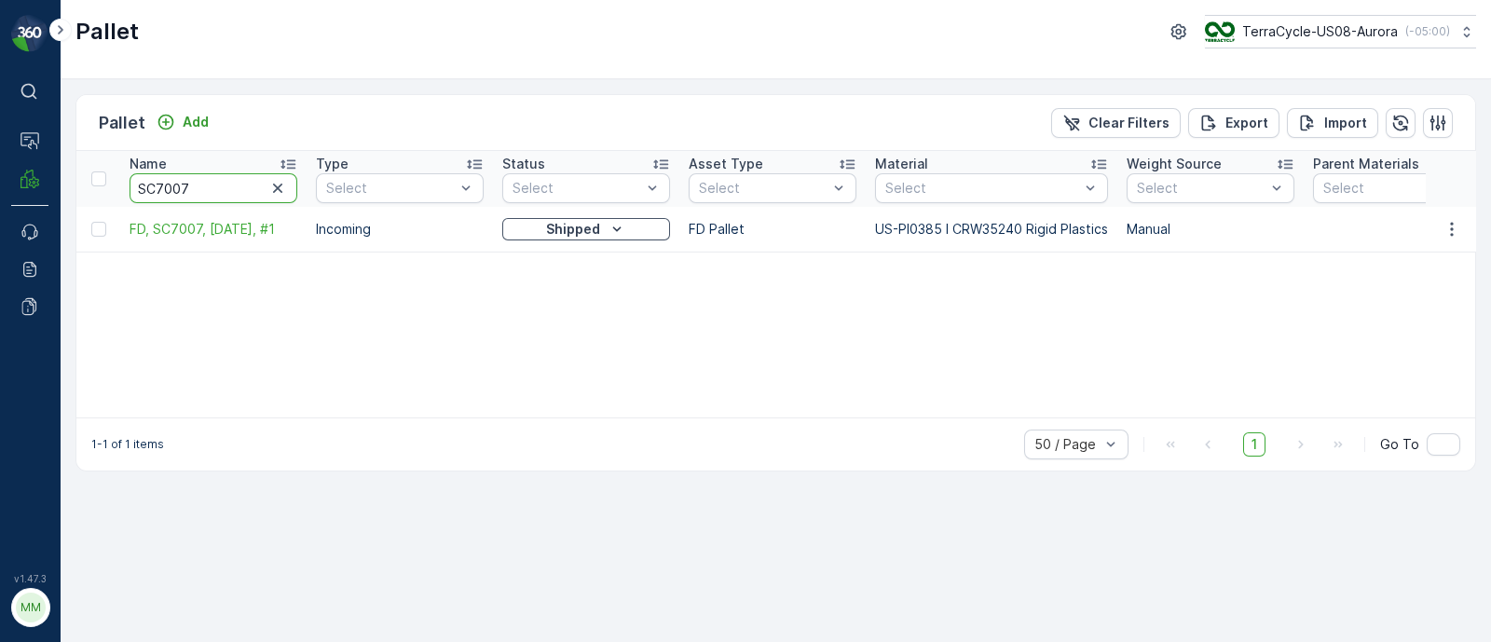
paste input "FD, TC????, [DATE], #1"
type input "FD, TC????, [DATE], #1"
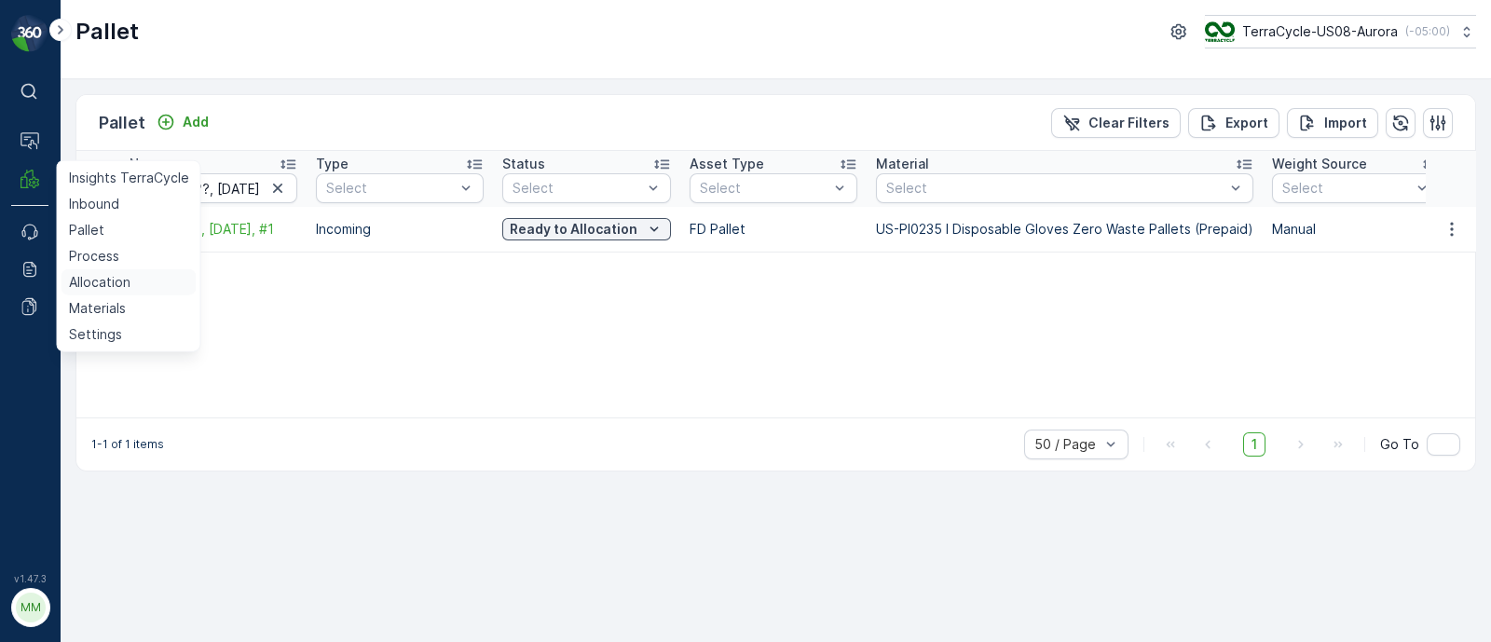
click at [103, 282] on p "Allocation" at bounding box center [99, 282] width 61 height 19
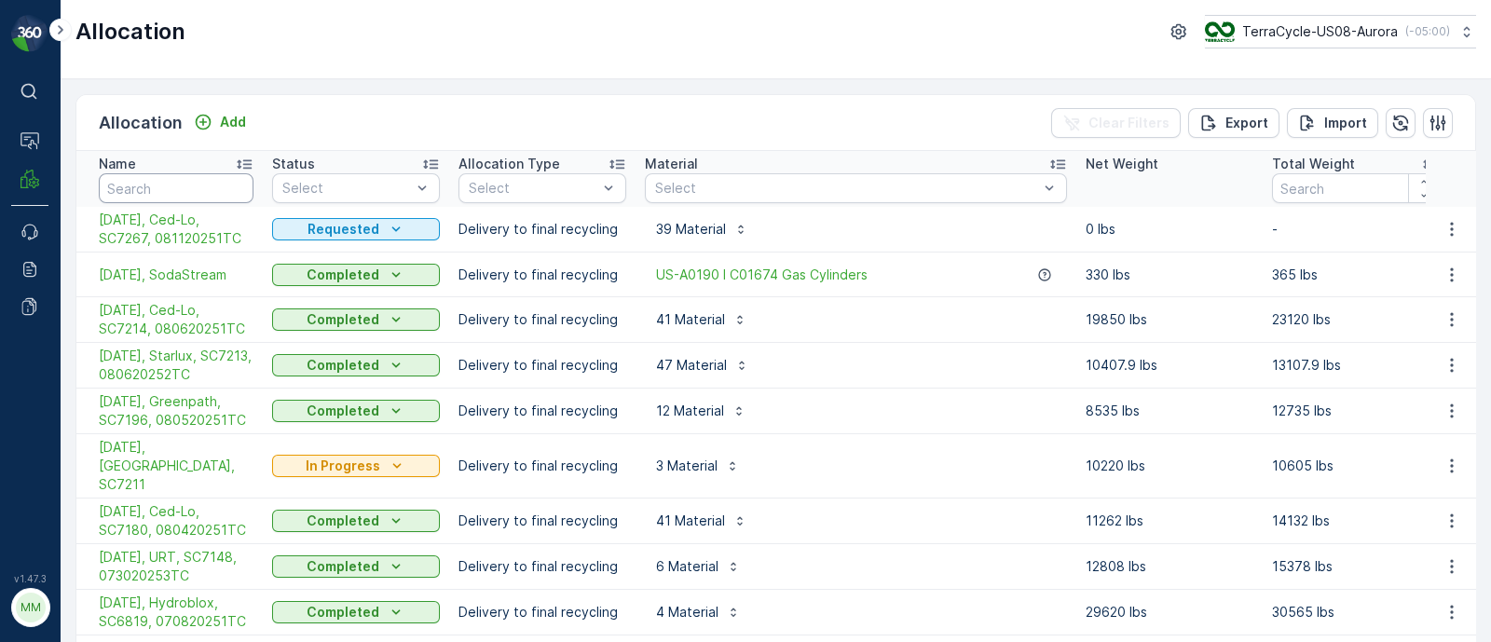
click at [186, 188] on input "text" at bounding box center [176, 188] width 155 height 30
type input "sc7112"
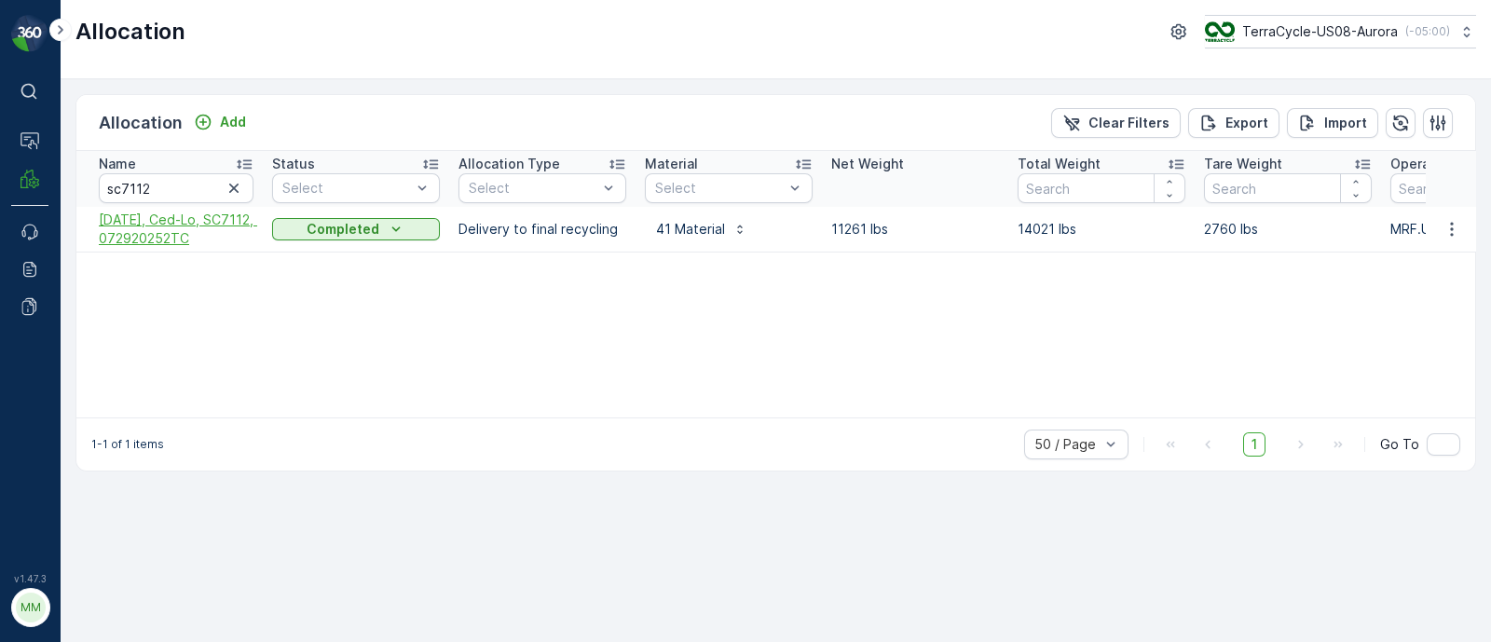
click at [156, 237] on span "[DATE], Ced-Lo, SC7112, 072920252TC" at bounding box center [176, 229] width 155 height 37
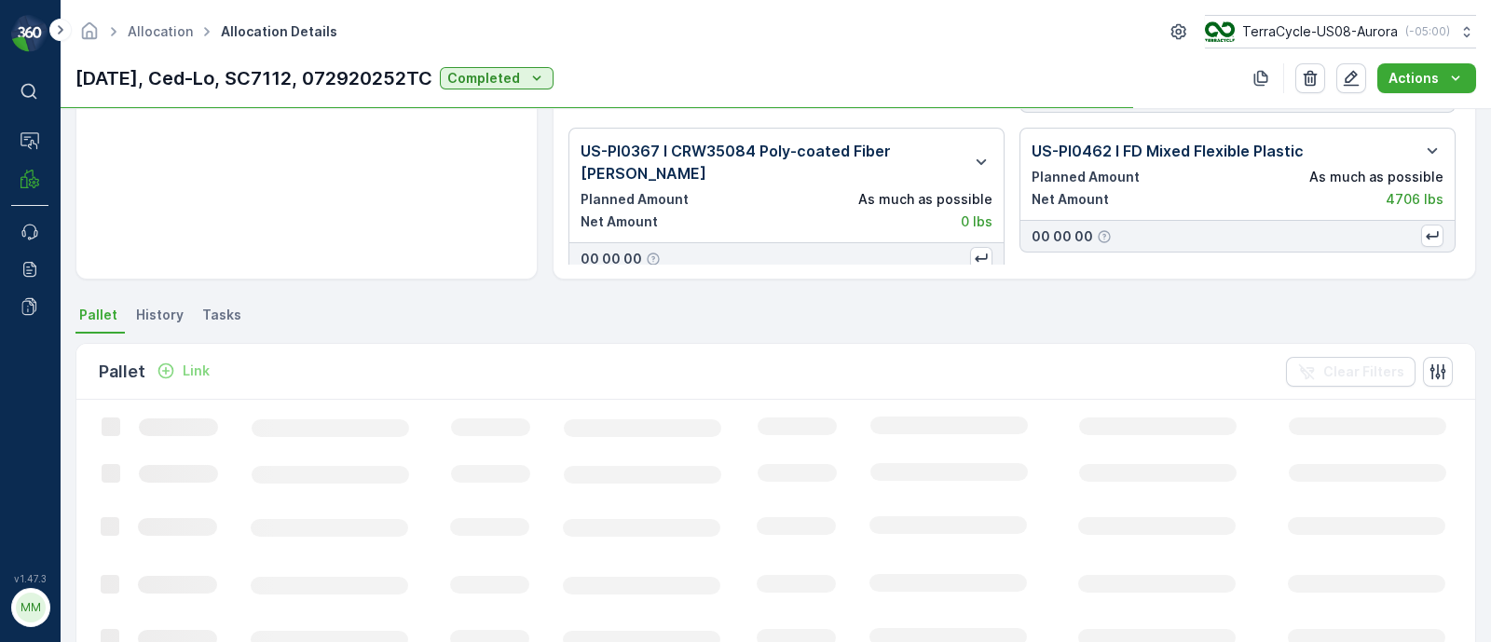
scroll to position [232, 0]
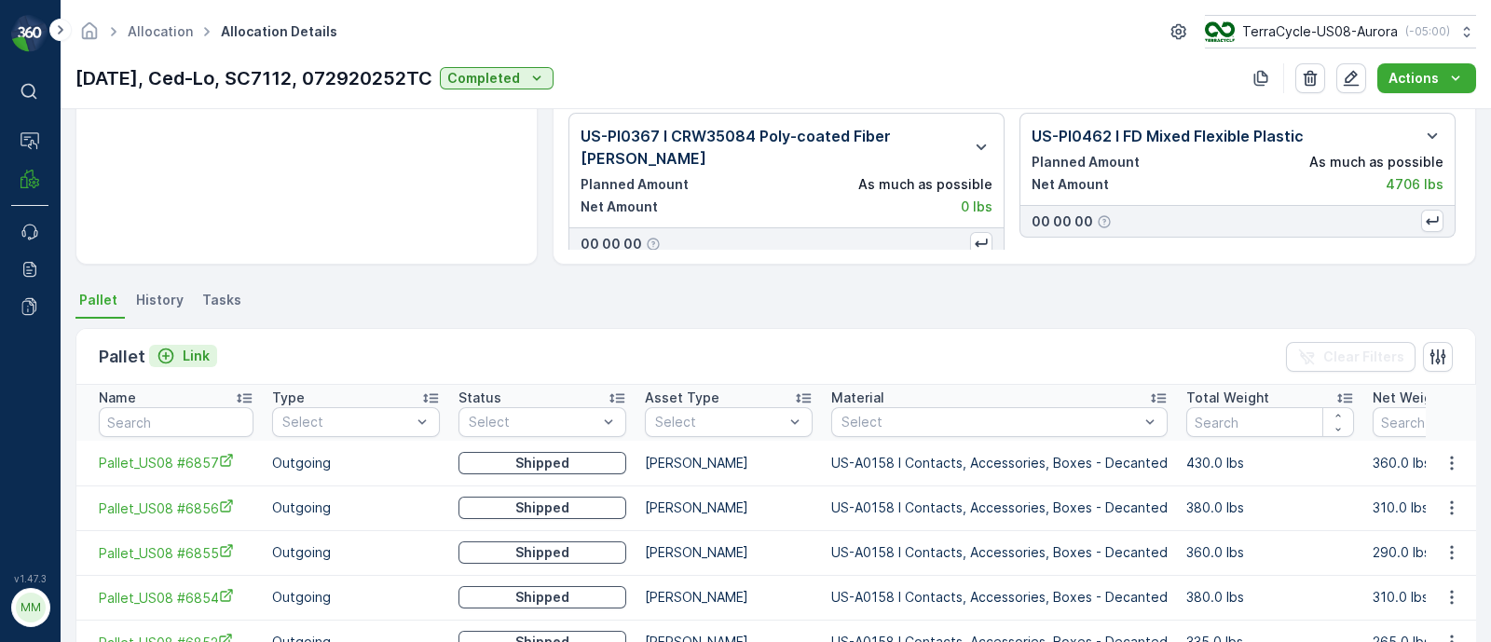
click at [197, 355] on p "Link" at bounding box center [196, 356] width 27 height 19
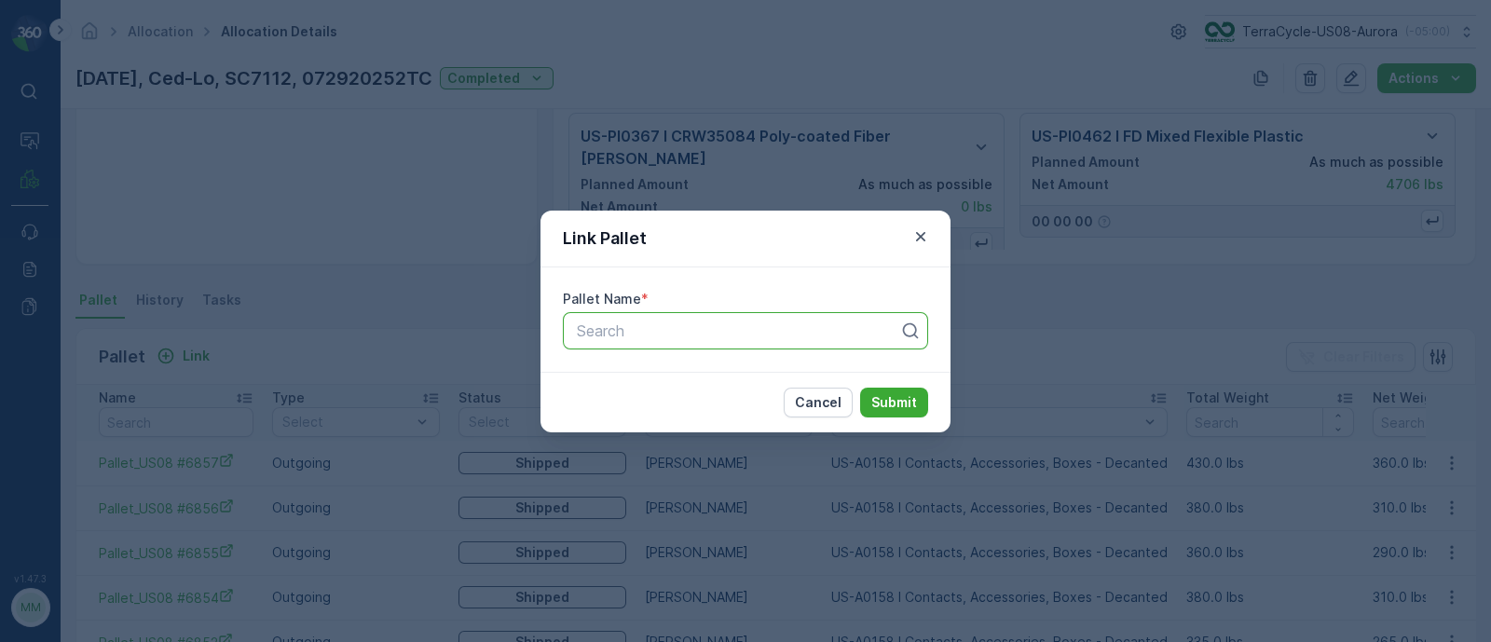
paste input "FD, TC????, [DATE], #1"
type input "FD, TC????, [DATE], #1"
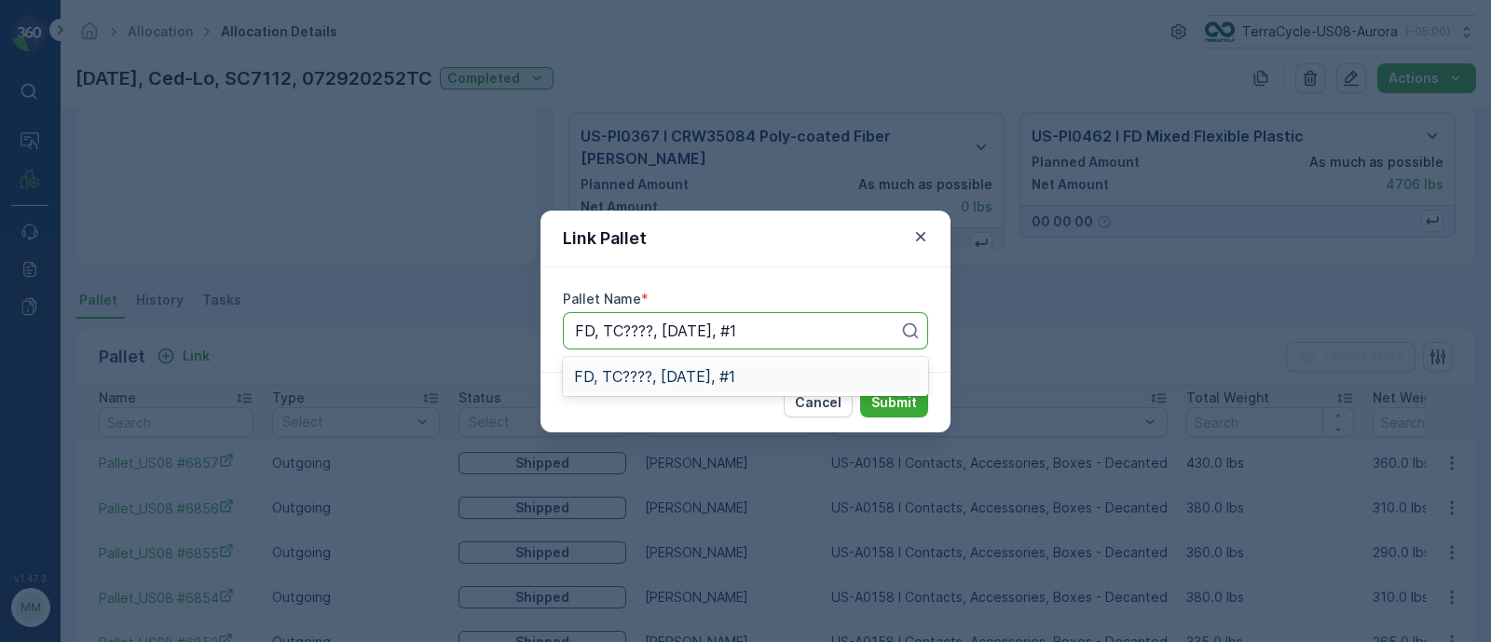
click at [660, 370] on span "FD, TC????, [DATE], #1" at bounding box center [654, 376] width 161 height 17
click at [900, 401] on p "Submit" at bounding box center [894, 402] width 46 height 19
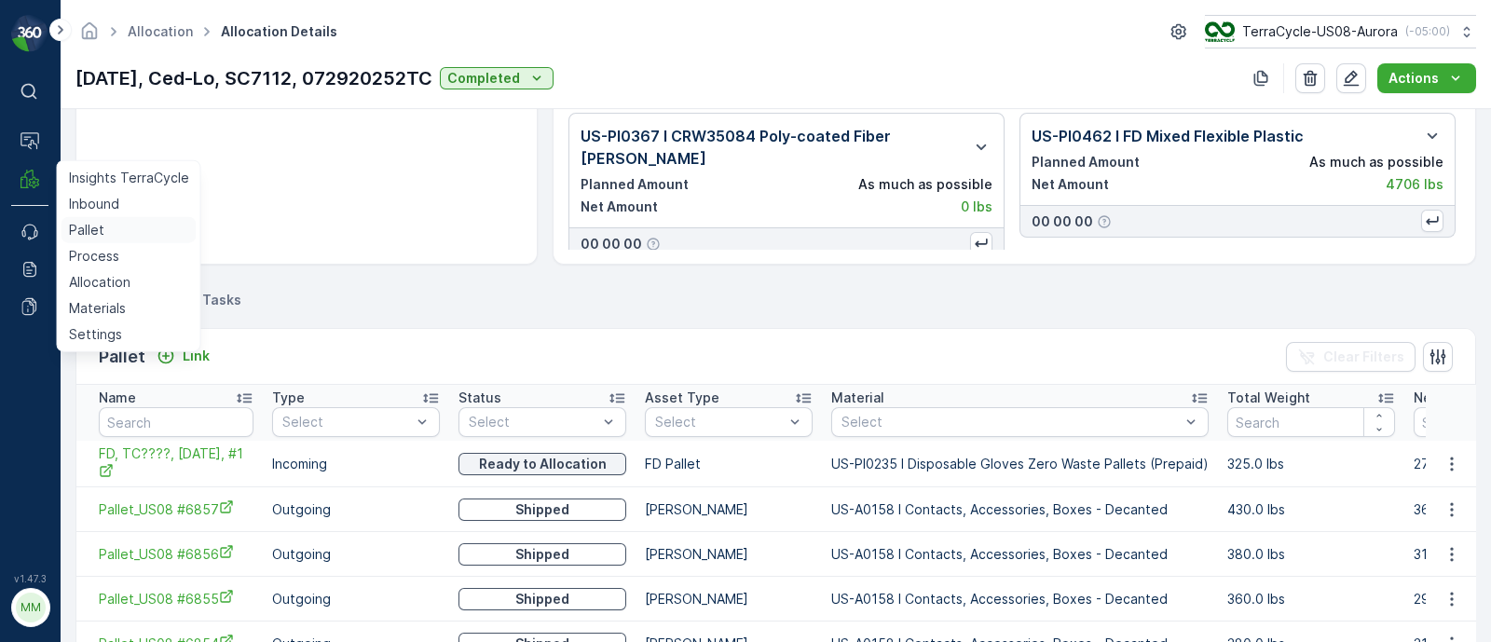
click at [93, 229] on p "Pallet" at bounding box center [86, 230] width 35 height 19
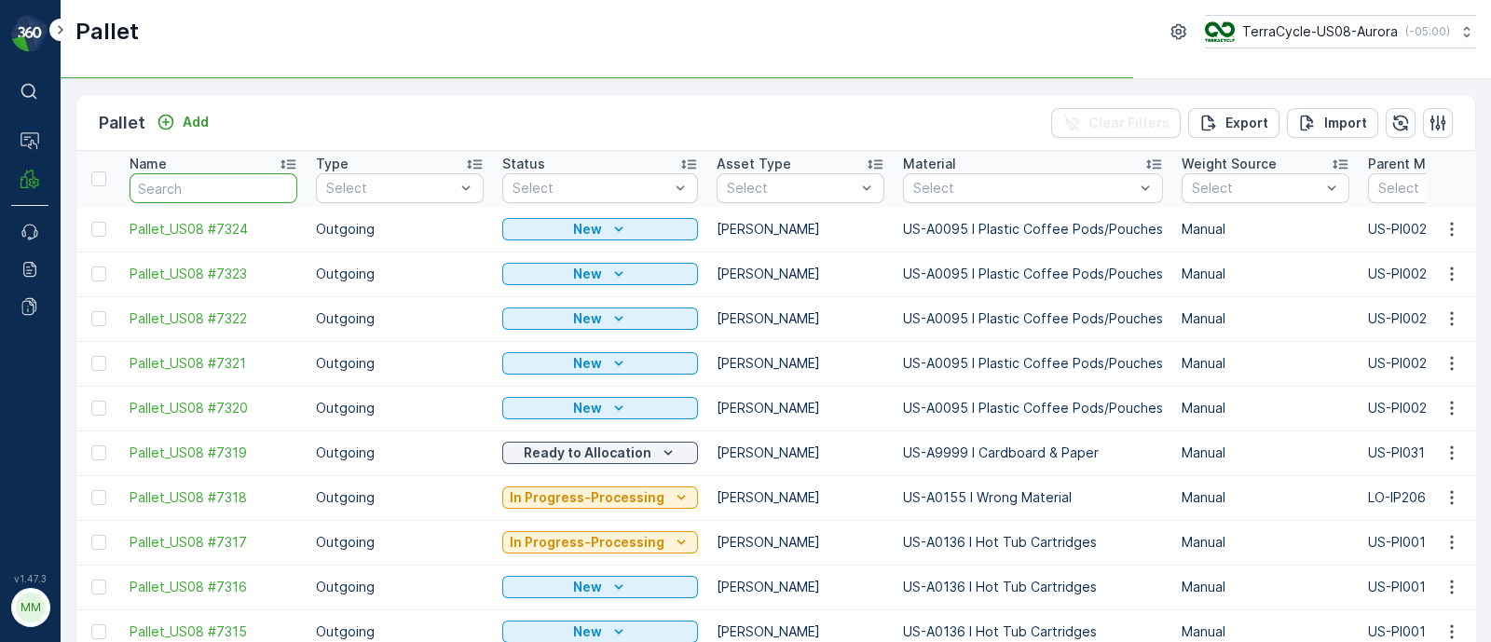
click at [167, 190] on input "text" at bounding box center [213, 188] width 168 height 30
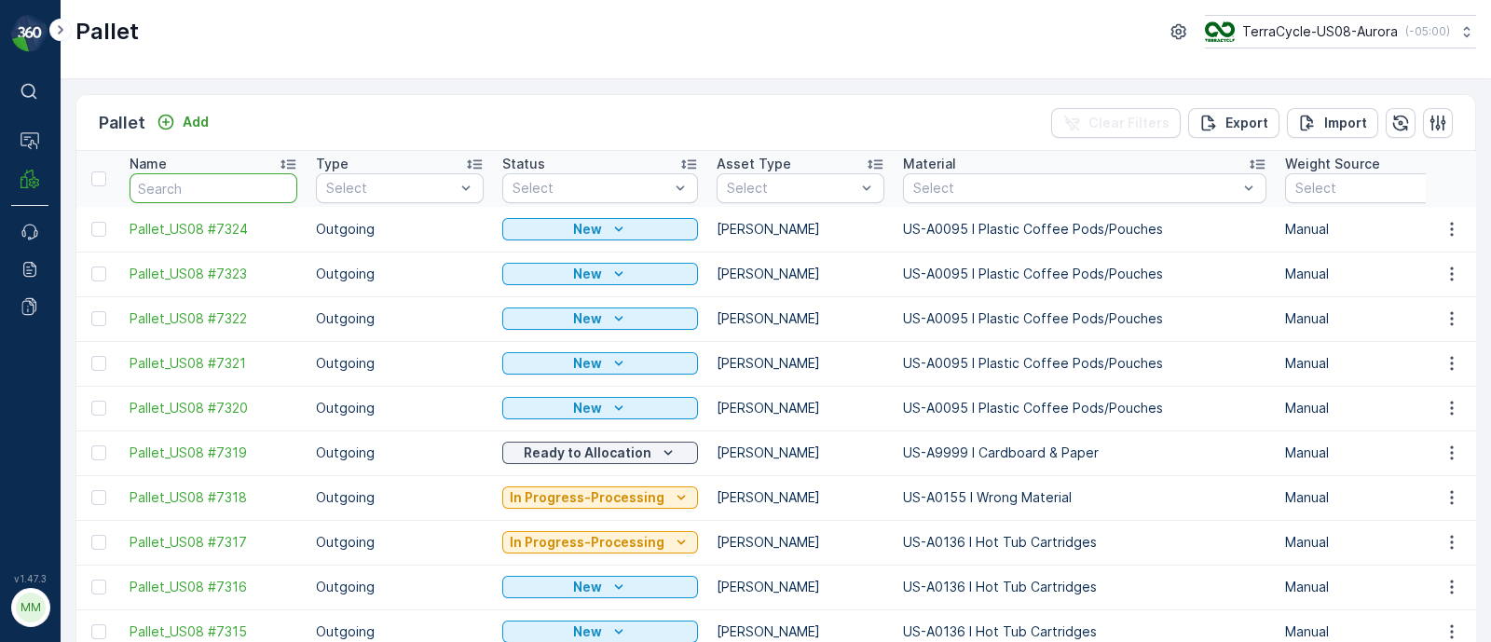
click at [158, 179] on input "text" at bounding box center [213, 188] width 168 height 30
paste input "FD, TC????, [DATE], #1"
type input "FD, TC????, [DATE], #1"
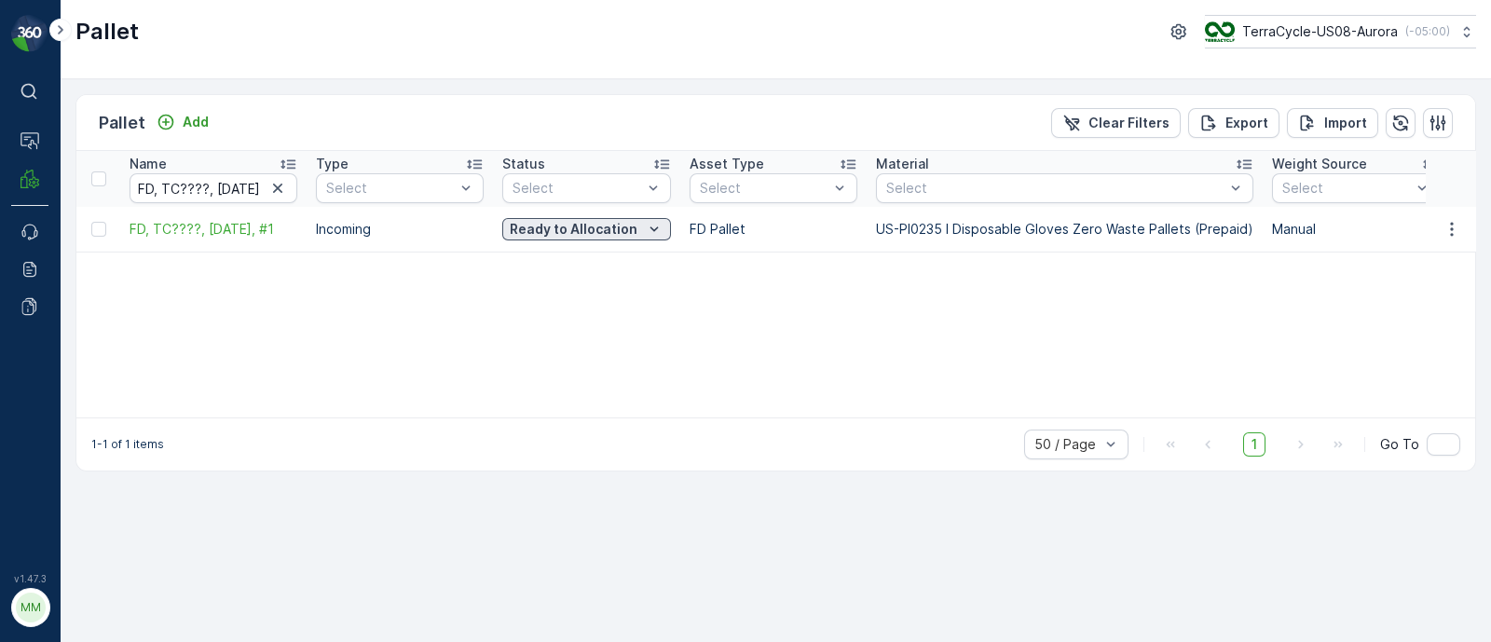
click at [614, 230] on p "Ready to Allocation" at bounding box center [574, 229] width 128 height 19
click at [579, 230] on p "Ready to Allocation" at bounding box center [574, 229] width 128 height 19
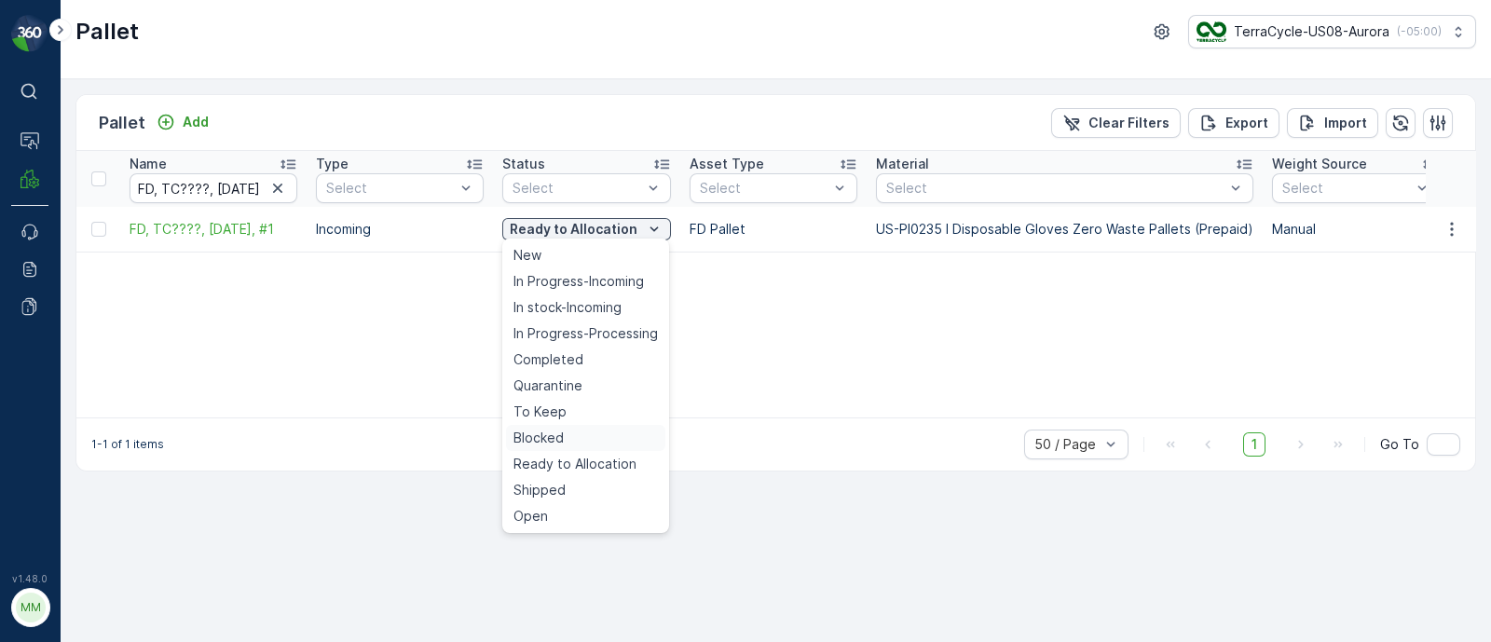
click at [560, 431] on span "Blocked" at bounding box center [538, 438] width 50 height 19
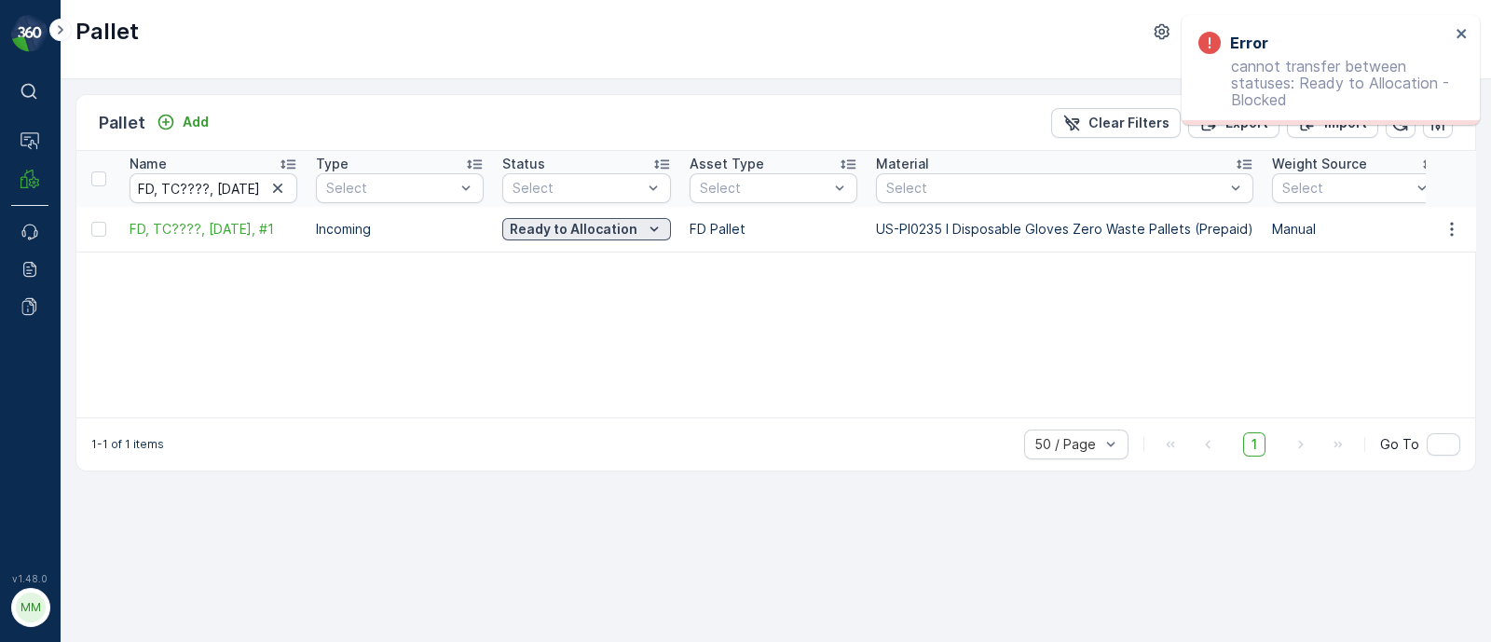
click at [521, 228] on p "Ready to Allocation" at bounding box center [574, 229] width 128 height 19
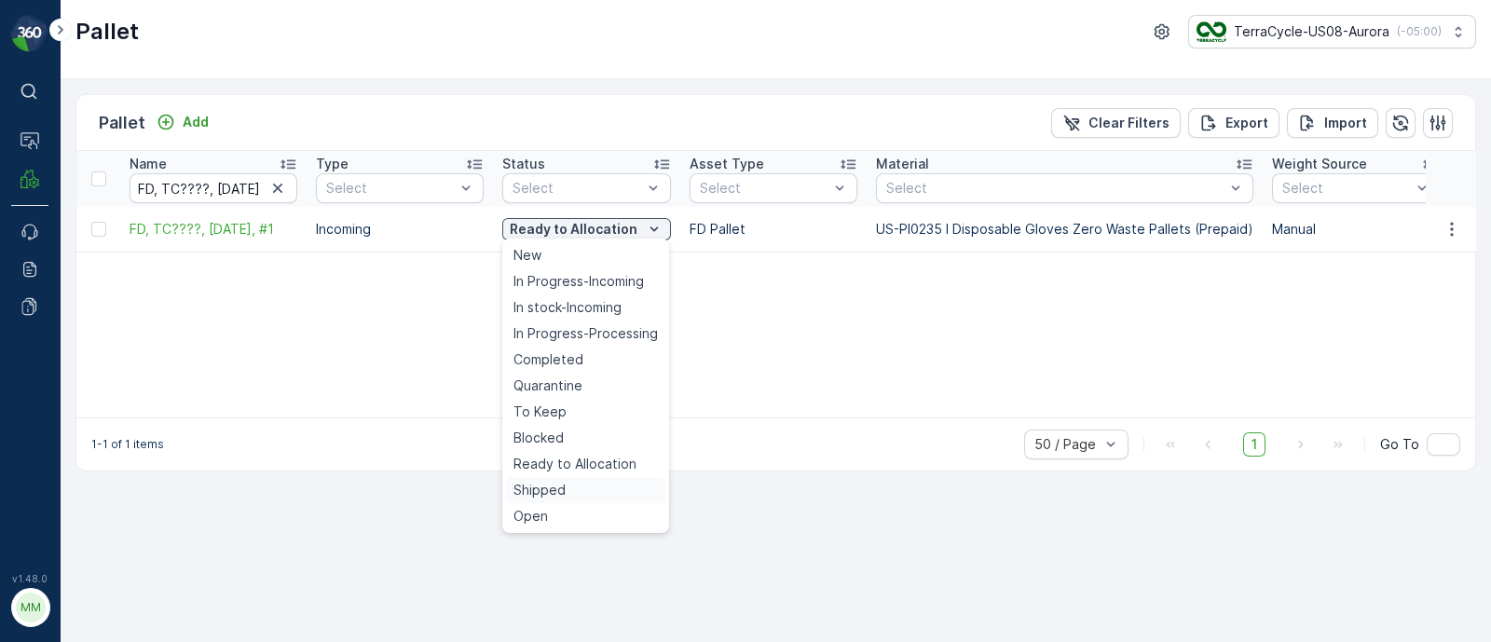
click at [559, 481] on span "Shipped" at bounding box center [539, 490] width 52 height 19
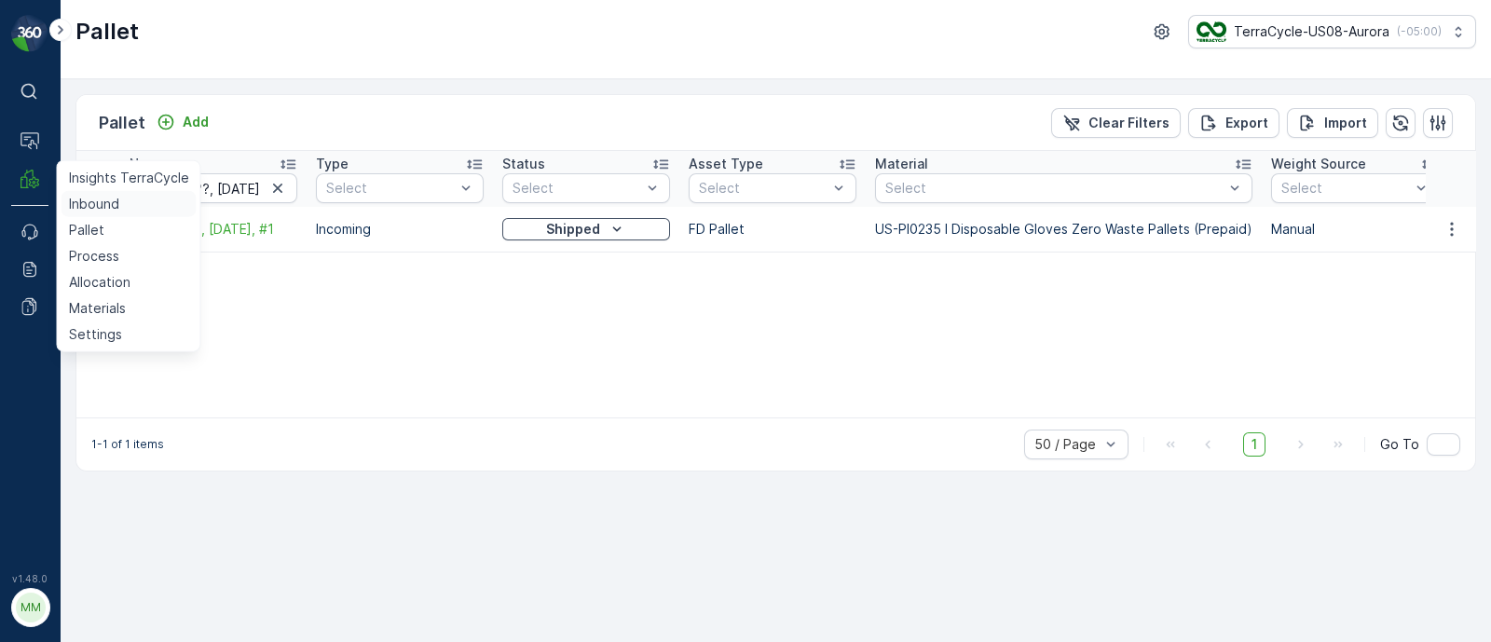
click at [84, 203] on p "Inbound" at bounding box center [94, 204] width 50 height 19
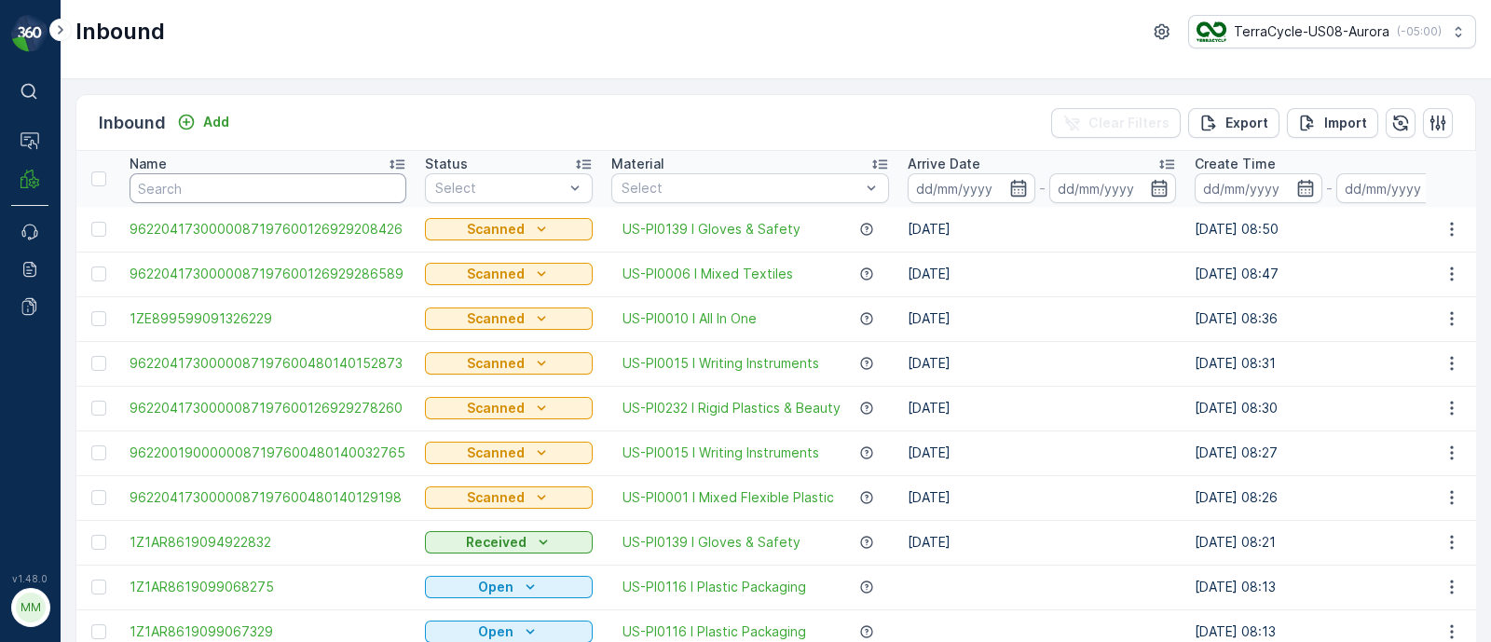
click at [265, 183] on input "text" at bounding box center [267, 188] width 277 height 30
click at [205, 115] on p "Add" at bounding box center [216, 122] width 26 height 19
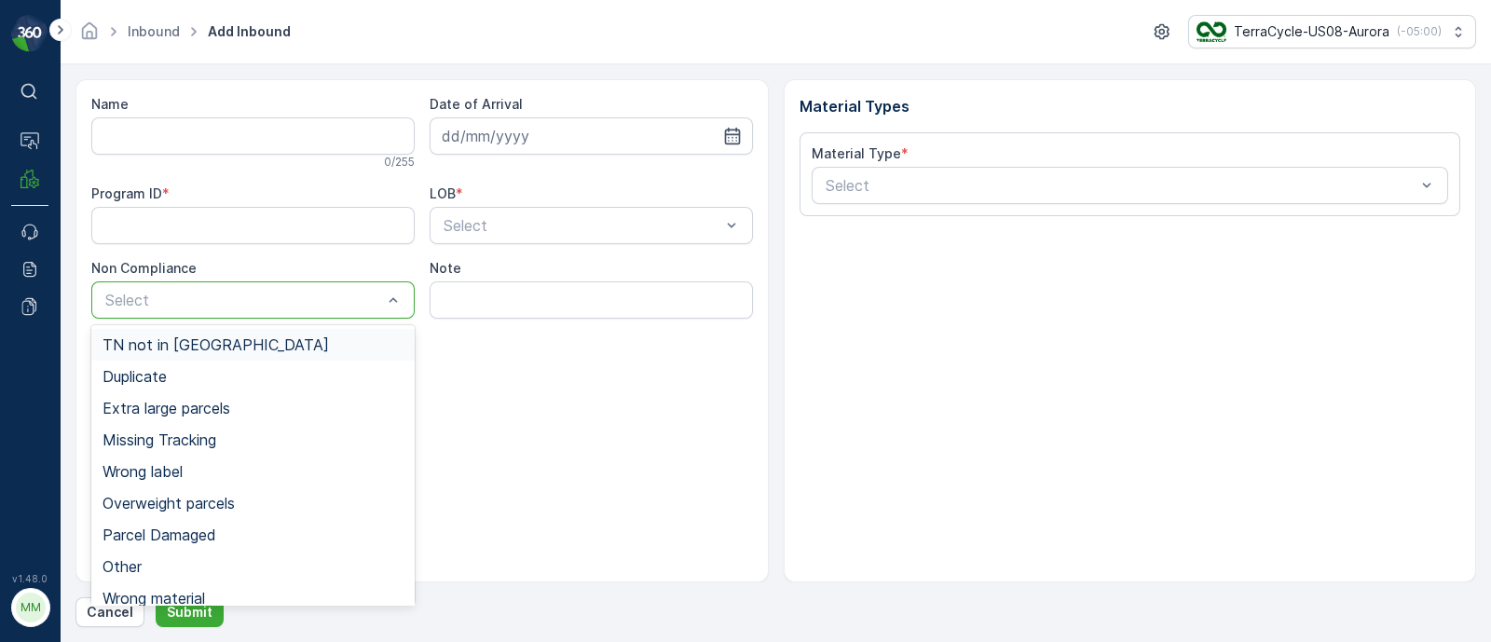
click at [216, 302] on div at bounding box center [243, 300] width 280 height 17
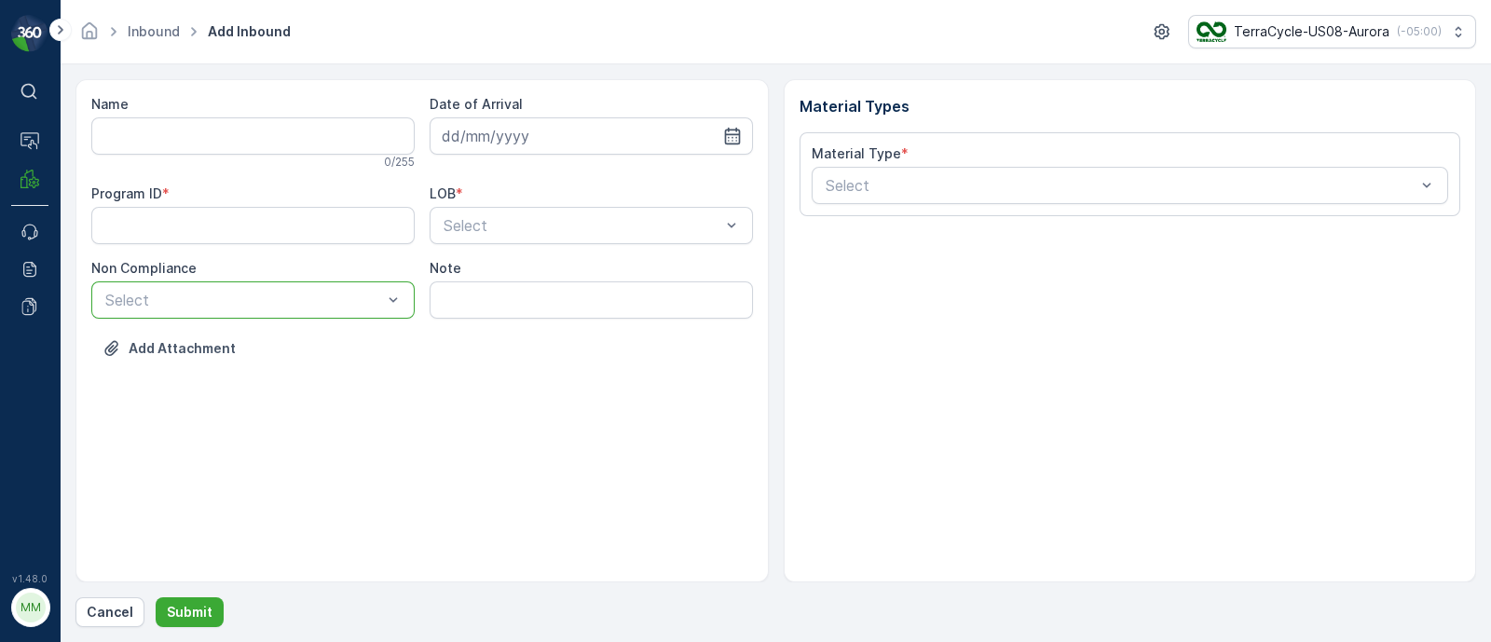
click at [216, 302] on div at bounding box center [243, 300] width 280 height 17
click at [448, 391] on div "Name 0 / 255 Date of Arrival Program ID * LOB * Select Non Compliance Select No…" at bounding box center [421, 330] width 693 height 503
click at [121, 607] on p "Cancel" at bounding box center [110, 612] width 47 height 19
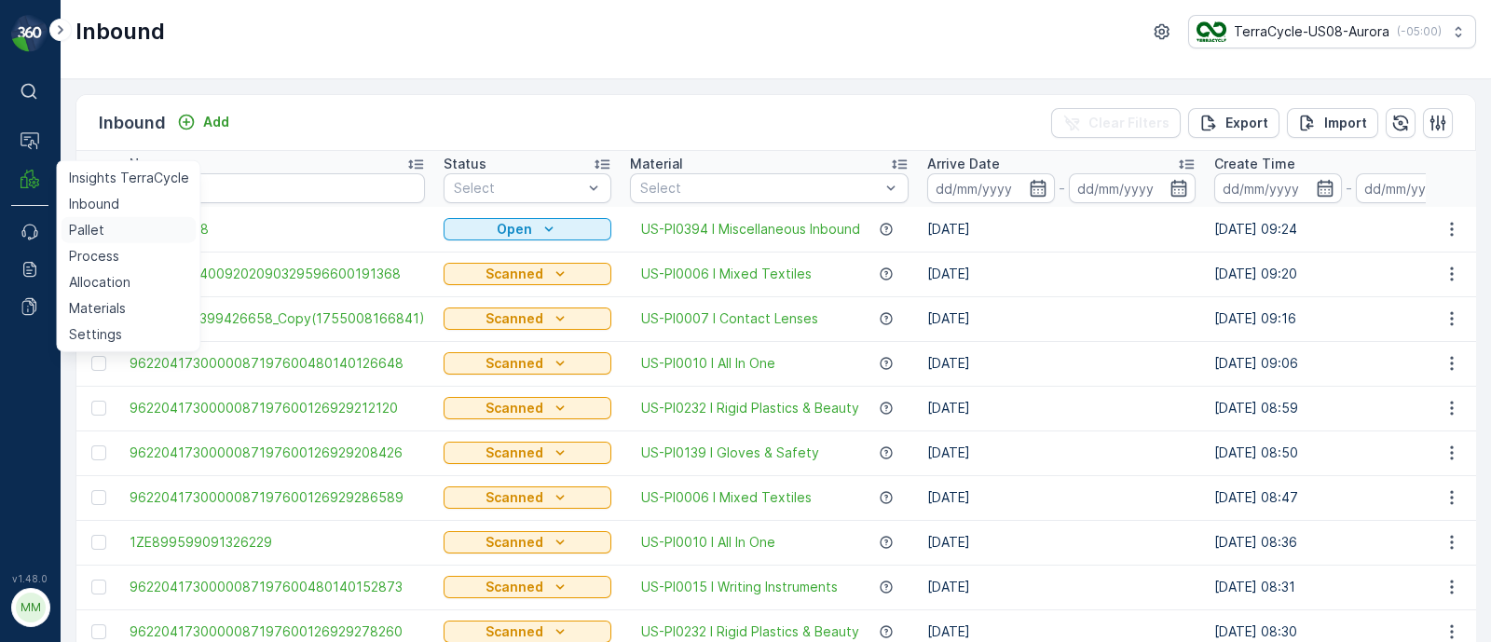
click at [100, 225] on p "Pallet" at bounding box center [86, 230] width 35 height 19
